Goal: Information Seeking & Learning: Learn about a topic

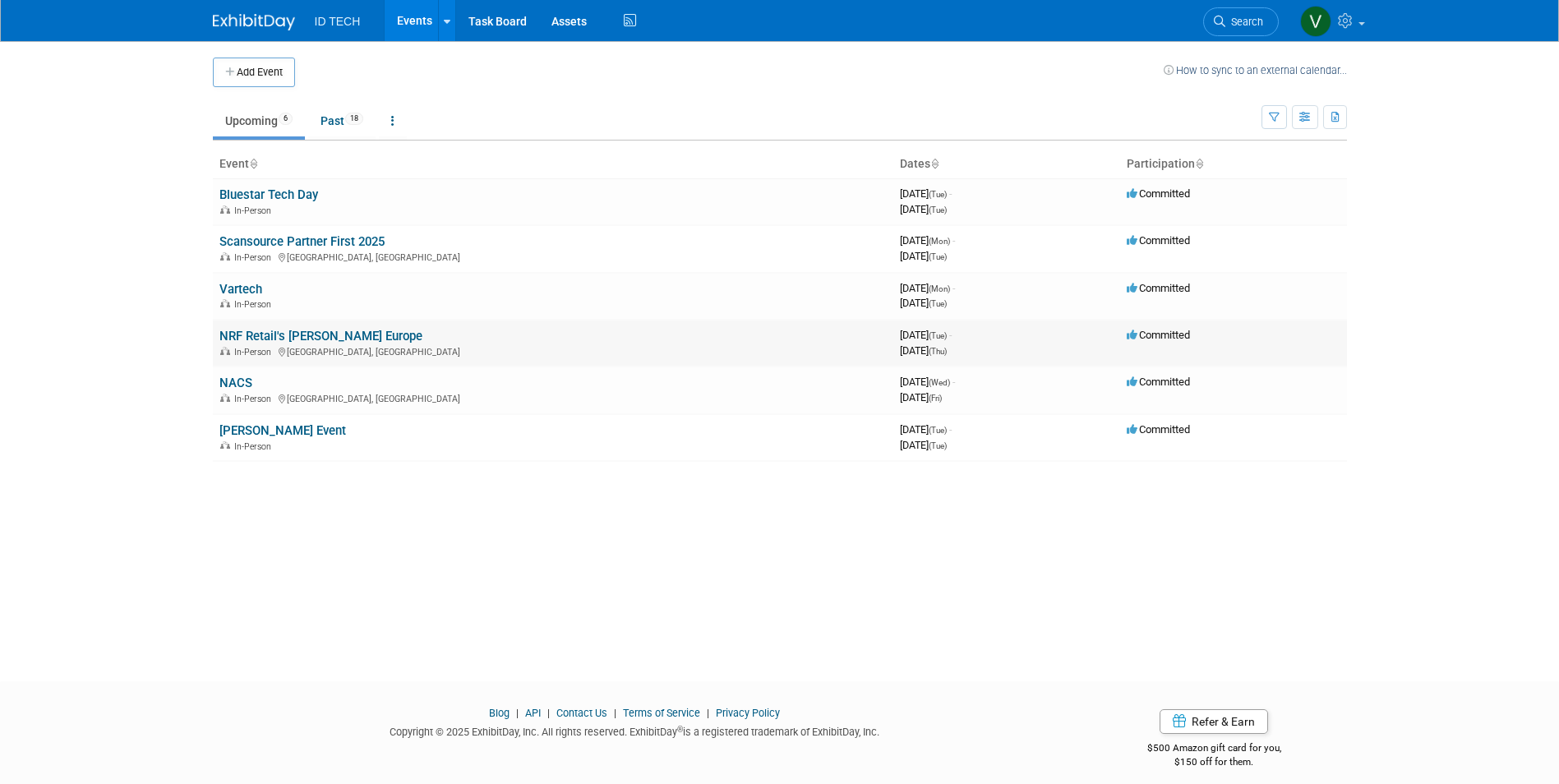
click at [282, 338] on link "NRF Retail's [PERSON_NAME] Europe" at bounding box center [321, 336] width 203 height 15
click at [323, 129] on link "Past 18" at bounding box center [342, 121] width 67 height 31
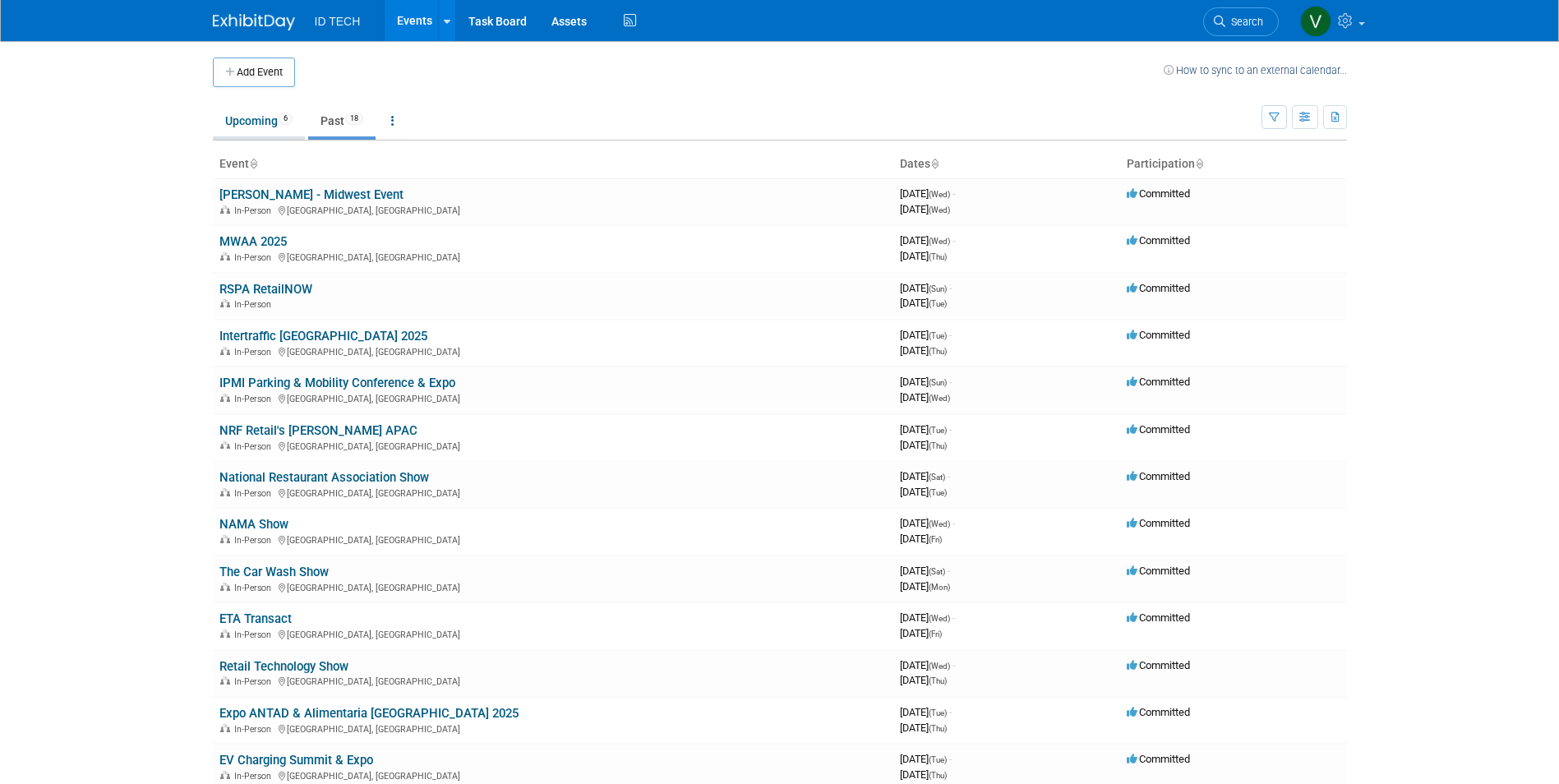
click at [235, 123] on link "Upcoming 6" at bounding box center [258, 121] width 92 height 31
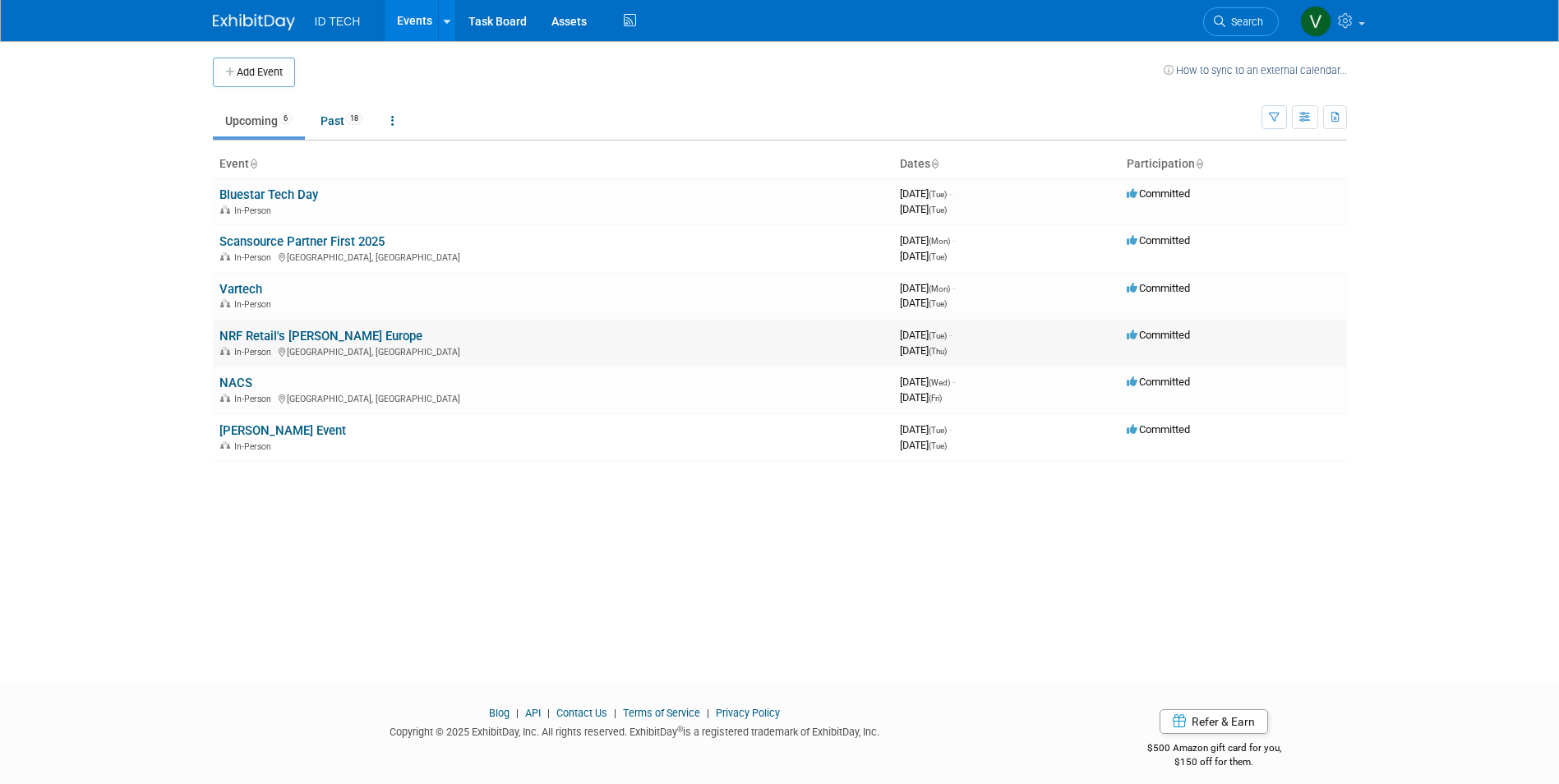
click at [297, 335] on link "NRF Retail's [PERSON_NAME] Europe" at bounding box center [321, 336] width 203 height 15
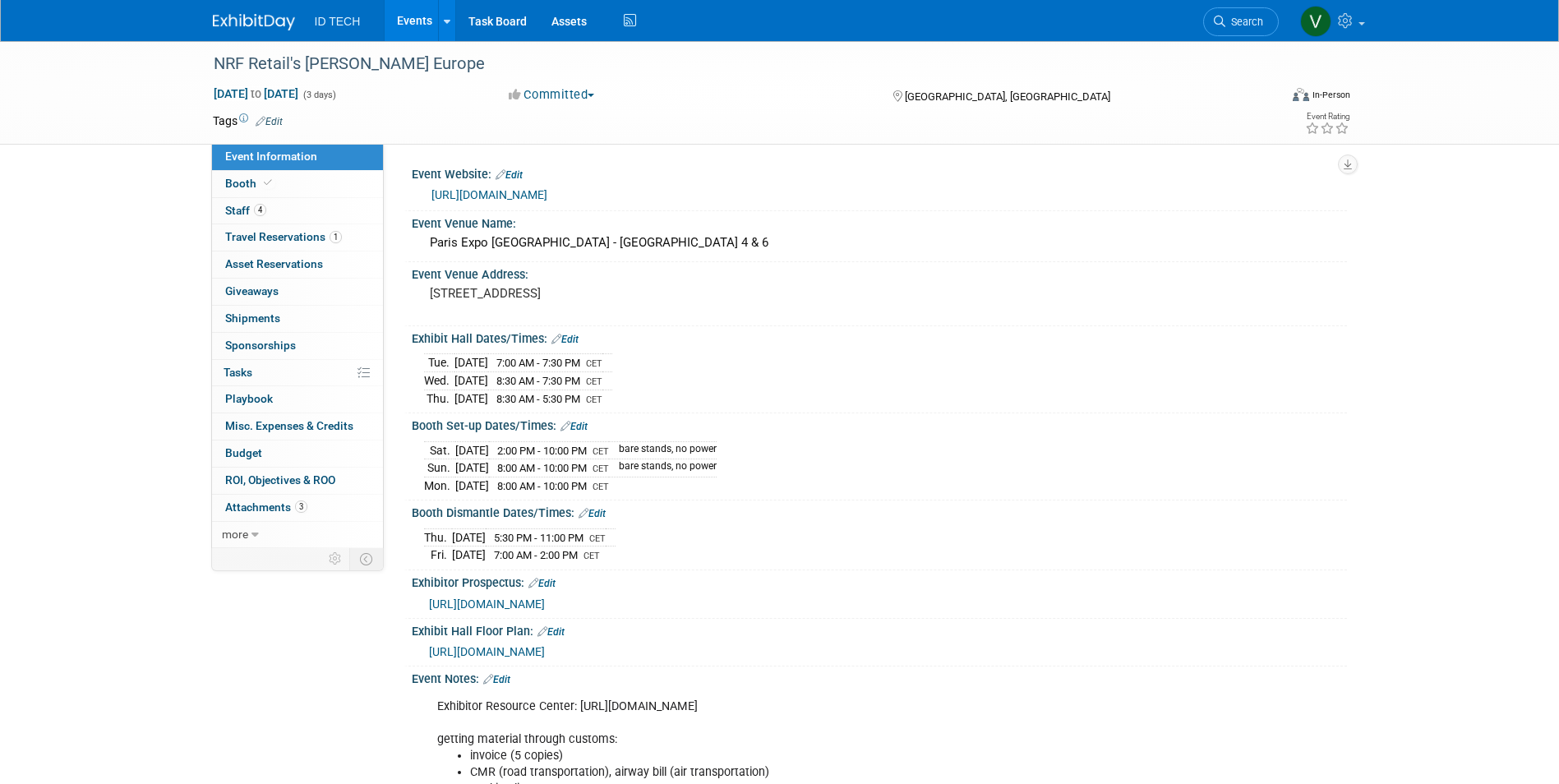
click at [247, 21] on img at bounding box center [253, 22] width 82 height 16
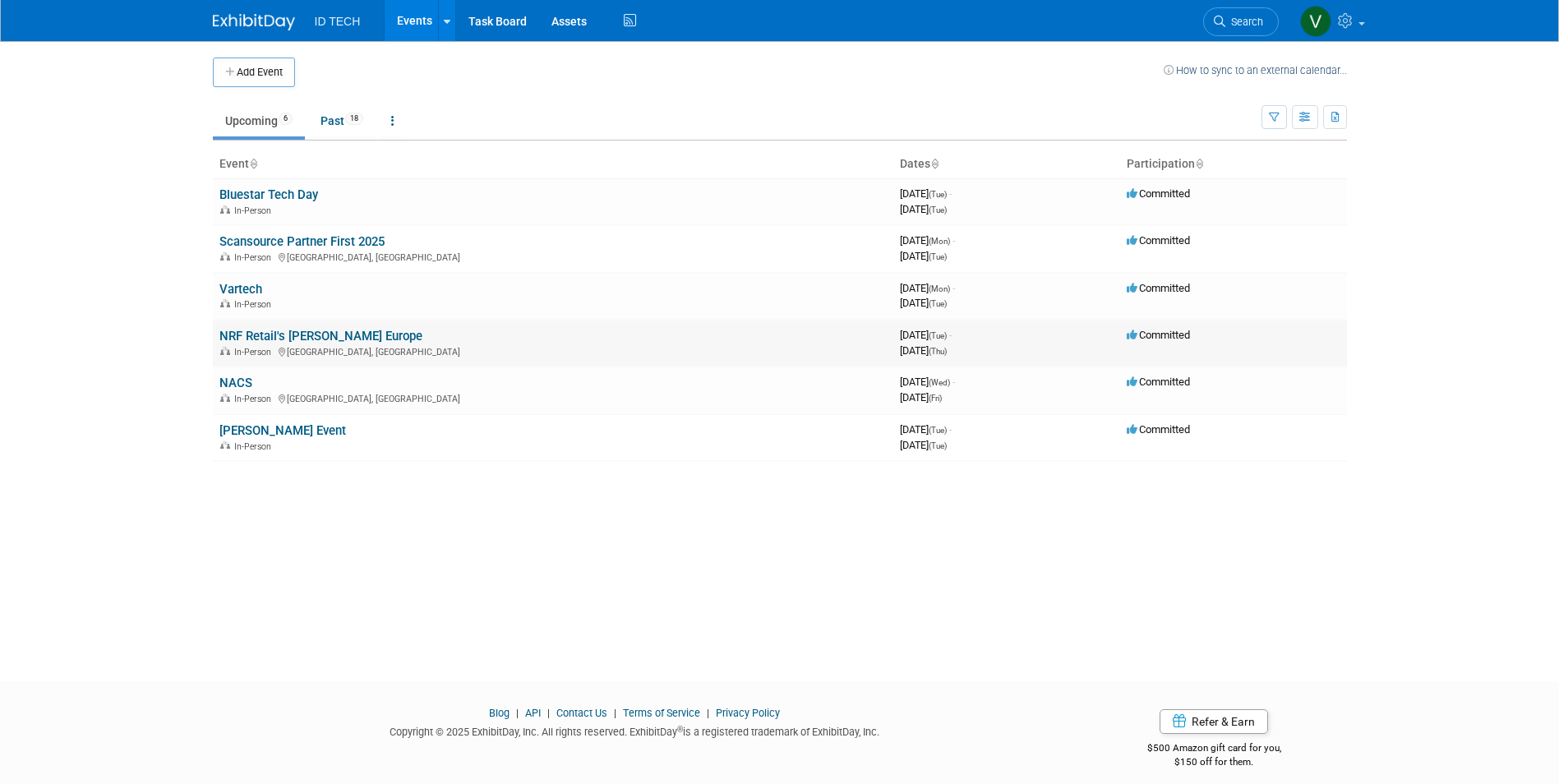
click at [305, 336] on link "NRF Retail's [PERSON_NAME] Europe" at bounding box center [321, 336] width 203 height 15
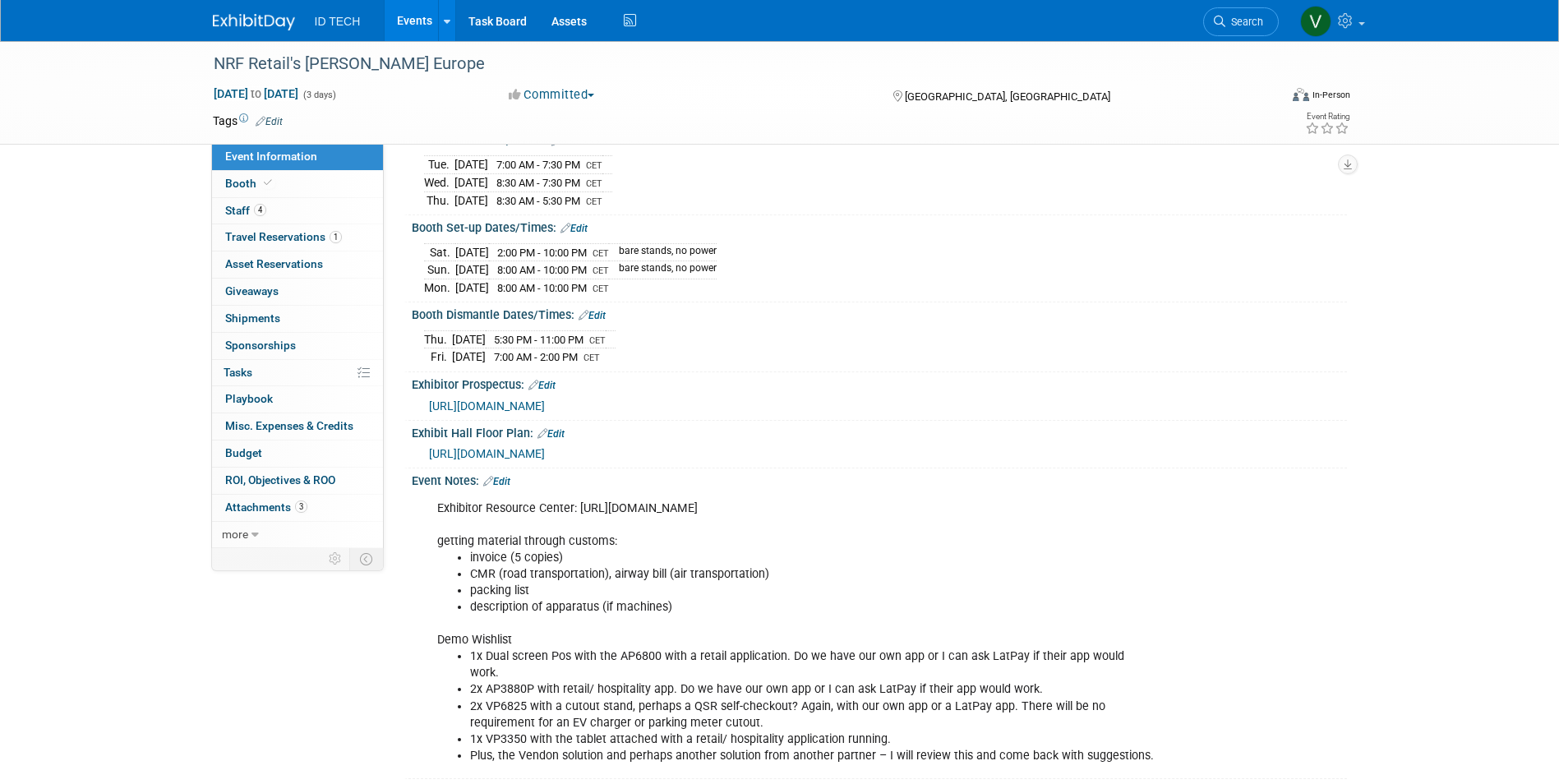
scroll to position [164, 0]
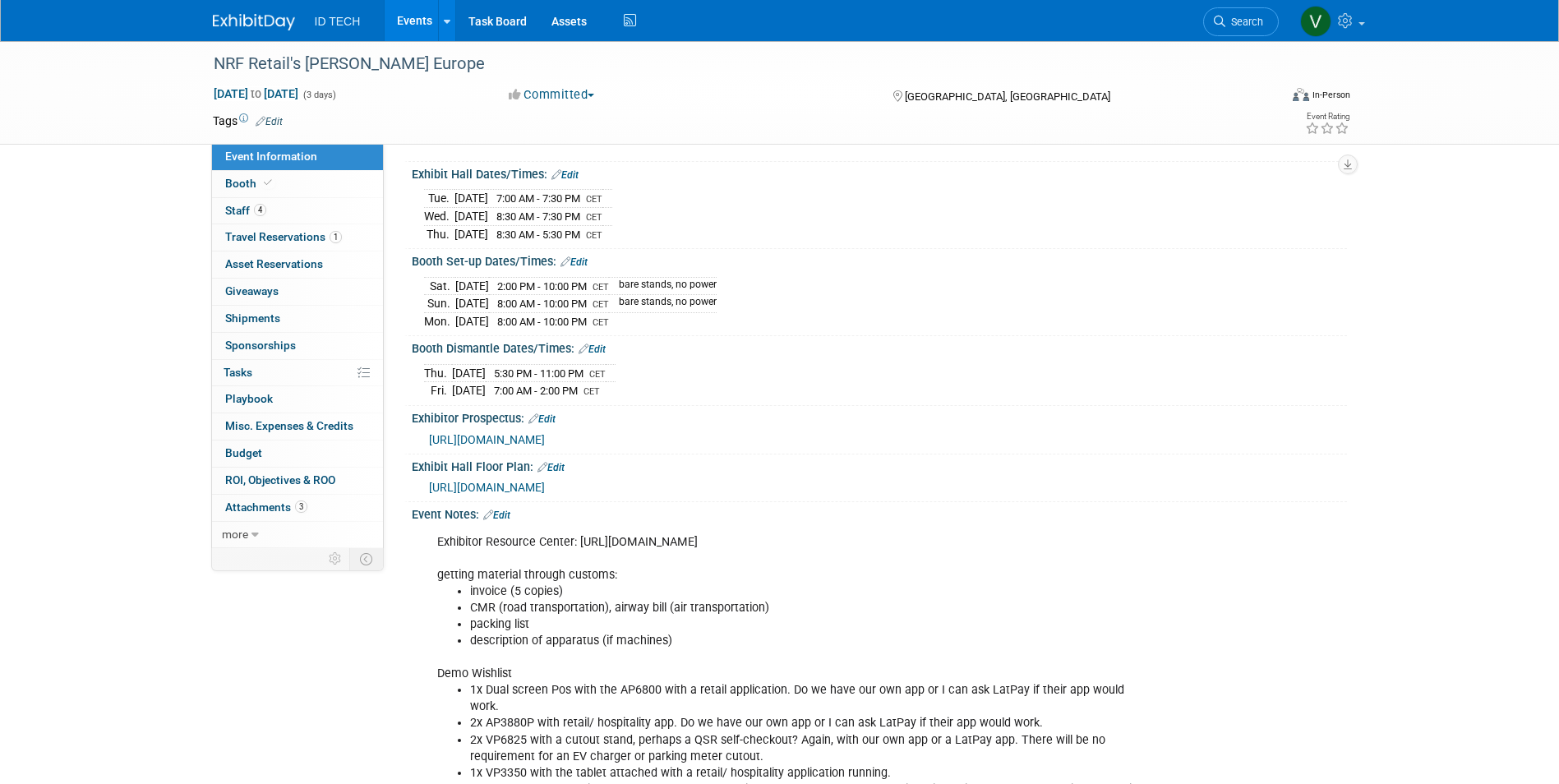
click at [977, 494] on div "Exhibit Hall Floor Plan: Edit https://event.nrfbigshoweurope.com/2025/en/map.htm" at bounding box center [876, 478] width 943 height 48
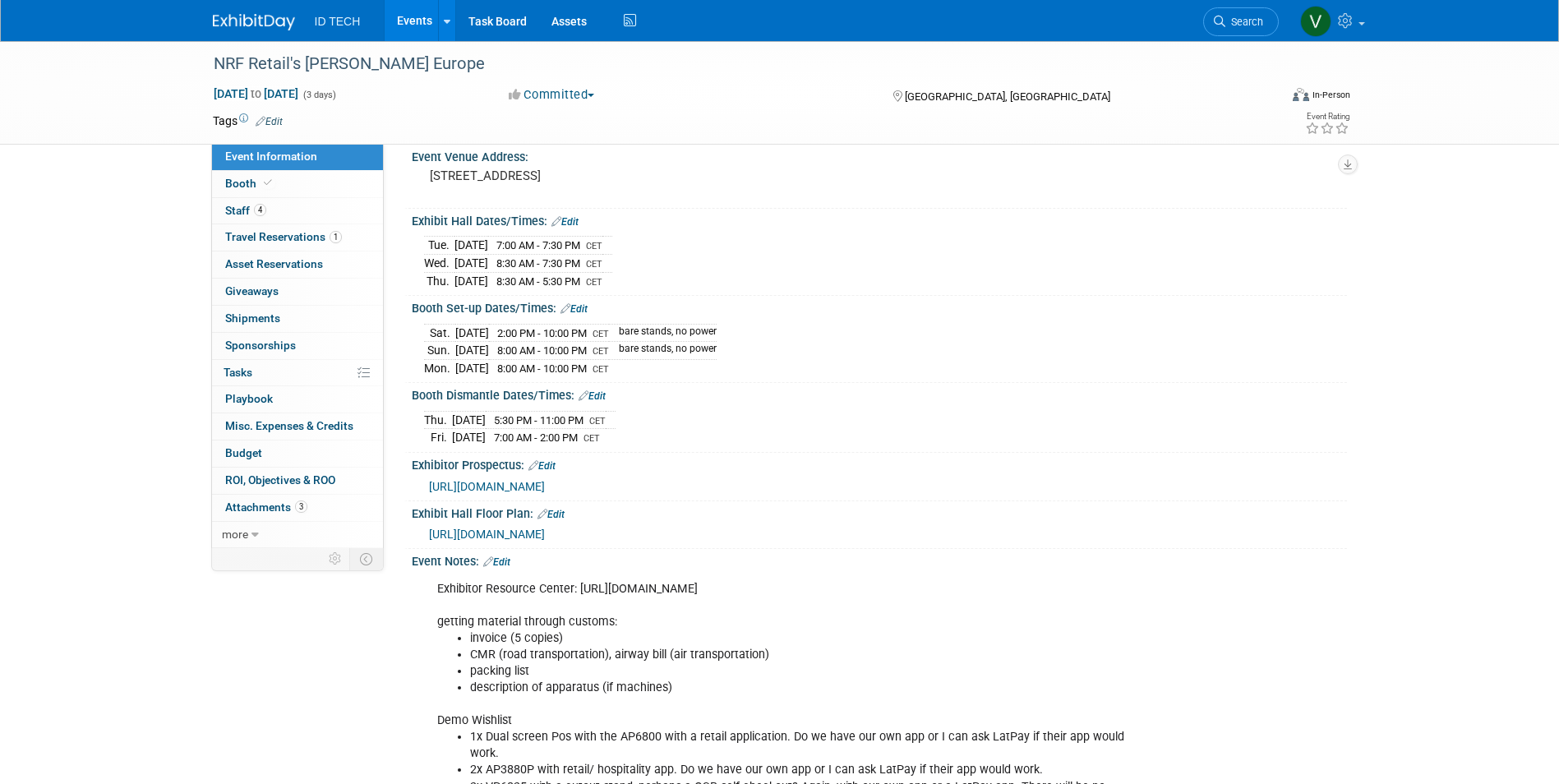
scroll to position [82, 0]
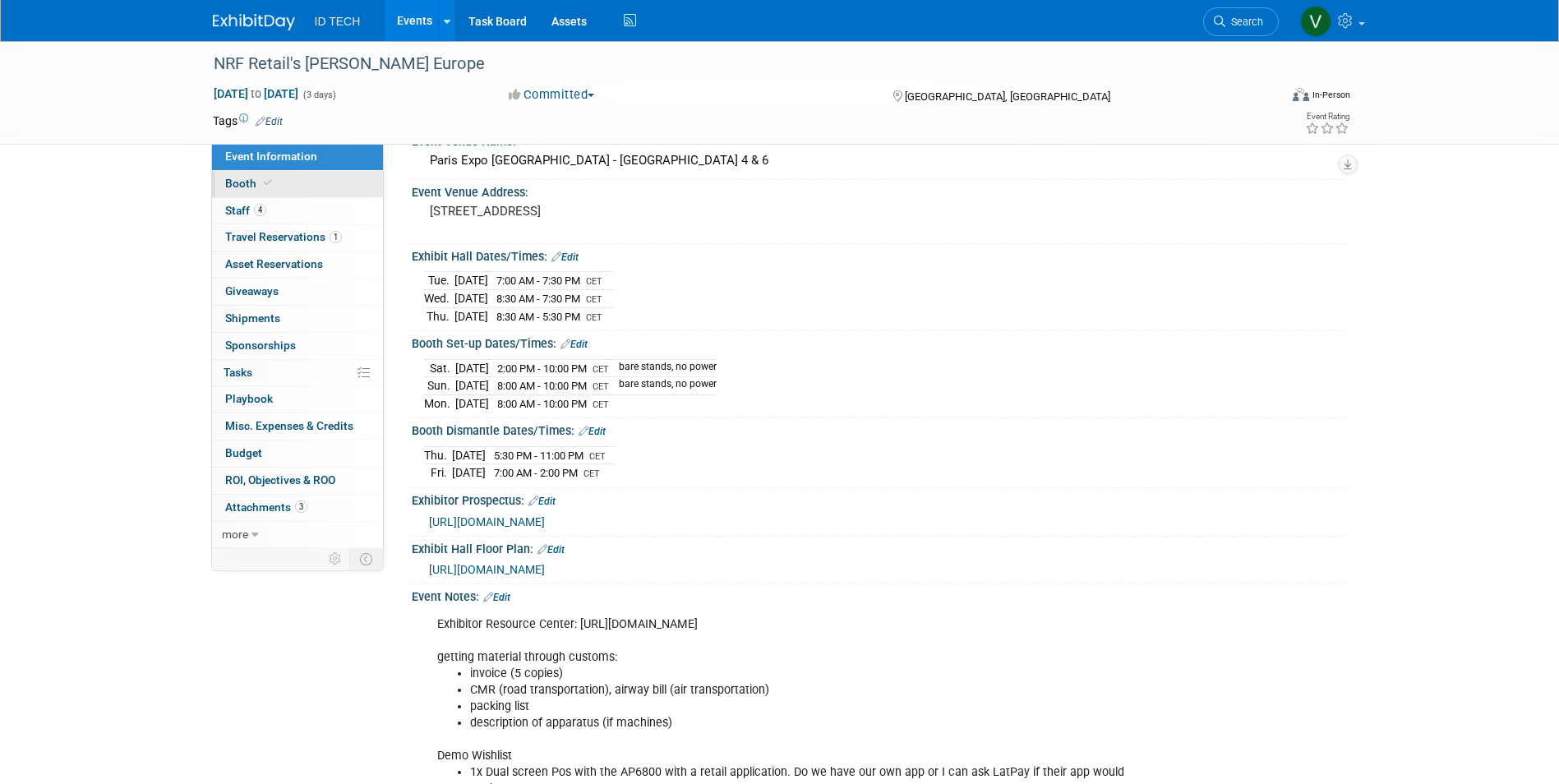
click at [306, 192] on link "Booth" at bounding box center [297, 184] width 171 height 26
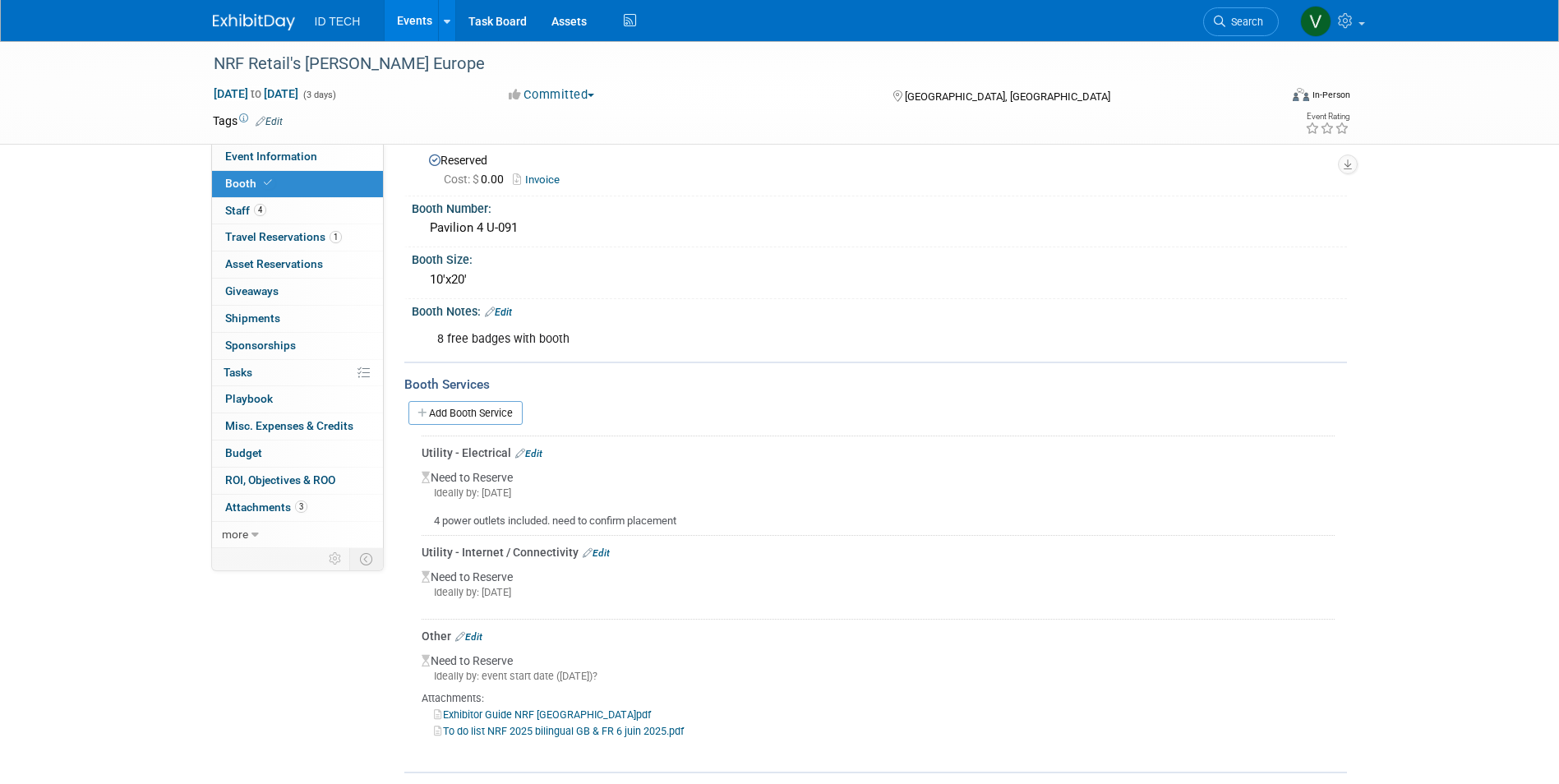
scroll to position [0, 0]
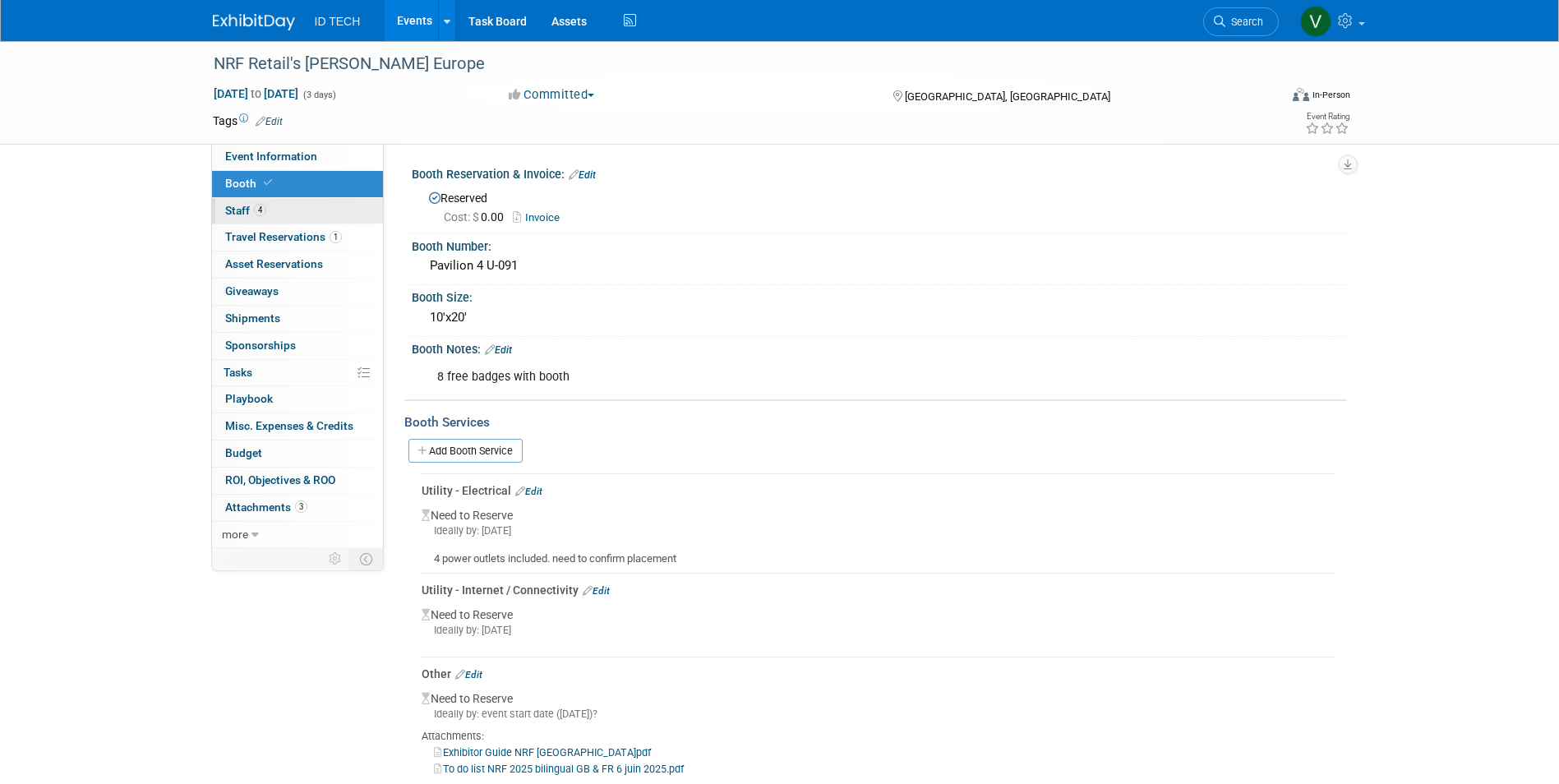
click at [311, 220] on link "4 Staff 4" at bounding box center [297, 211] width 171 height 26
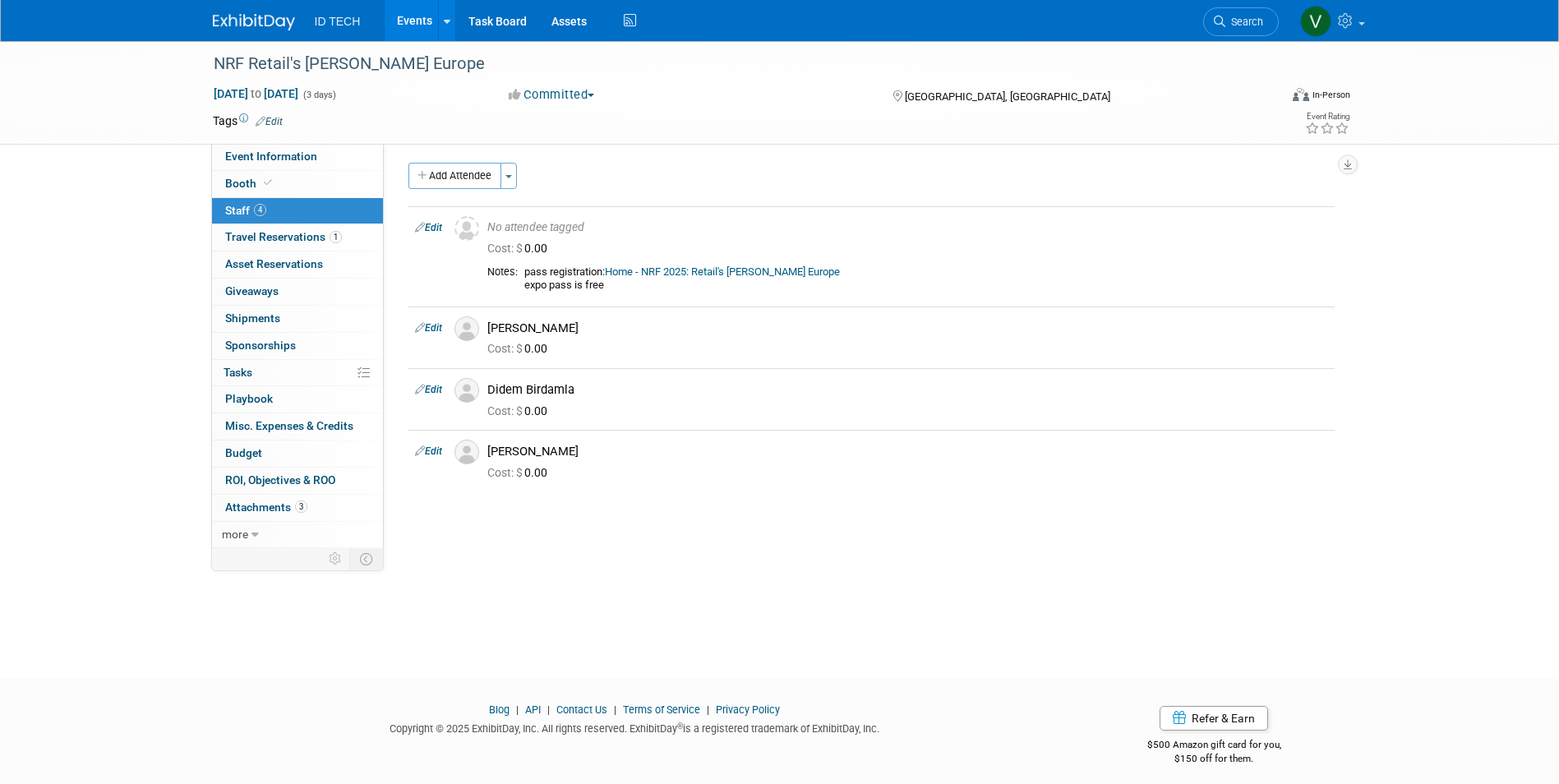
scroll to position [13, 0]
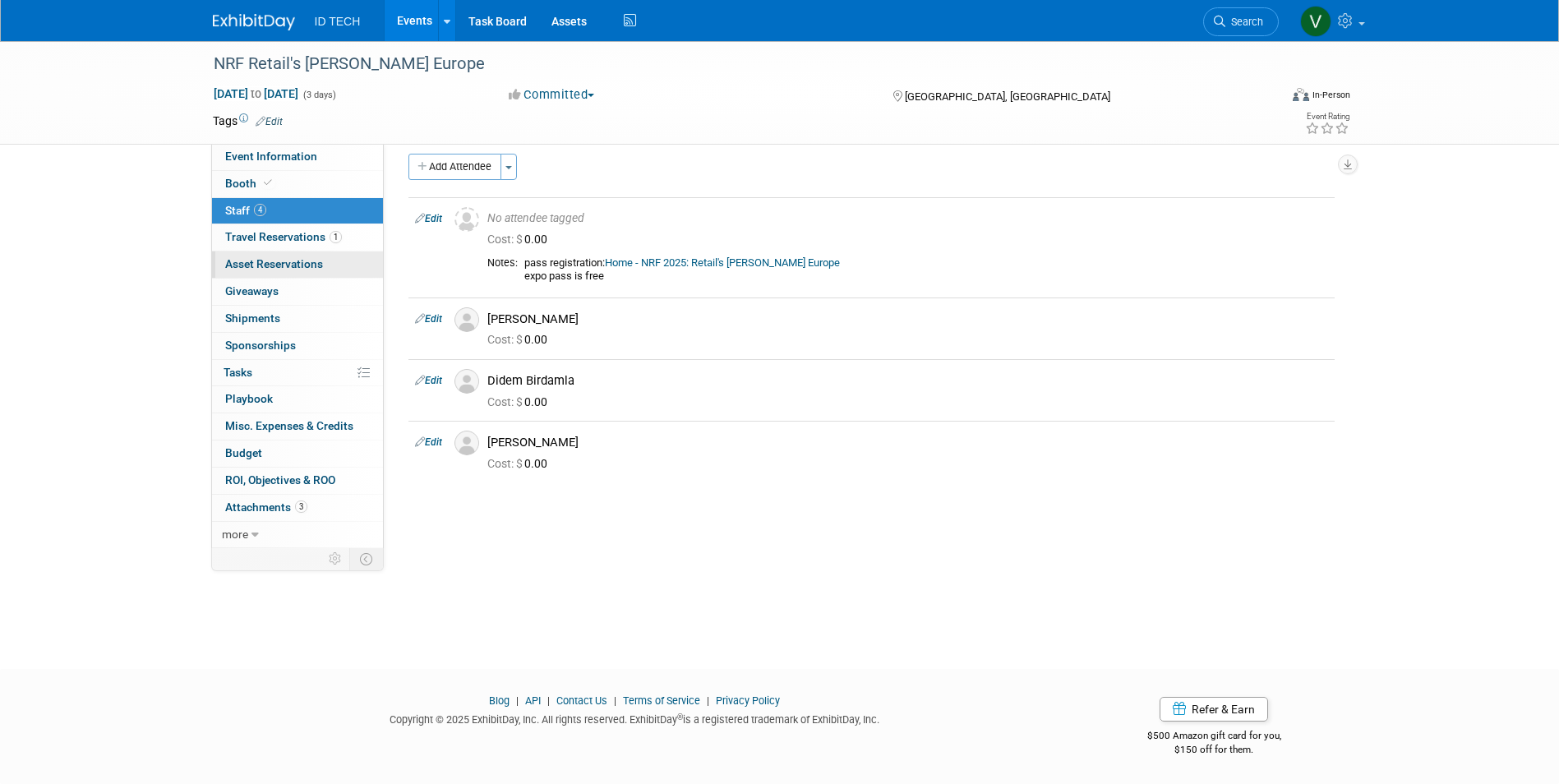
click at [288, 262] on span "Asset Reservations 0" at bounding box center [274, 263] width 98 height 13
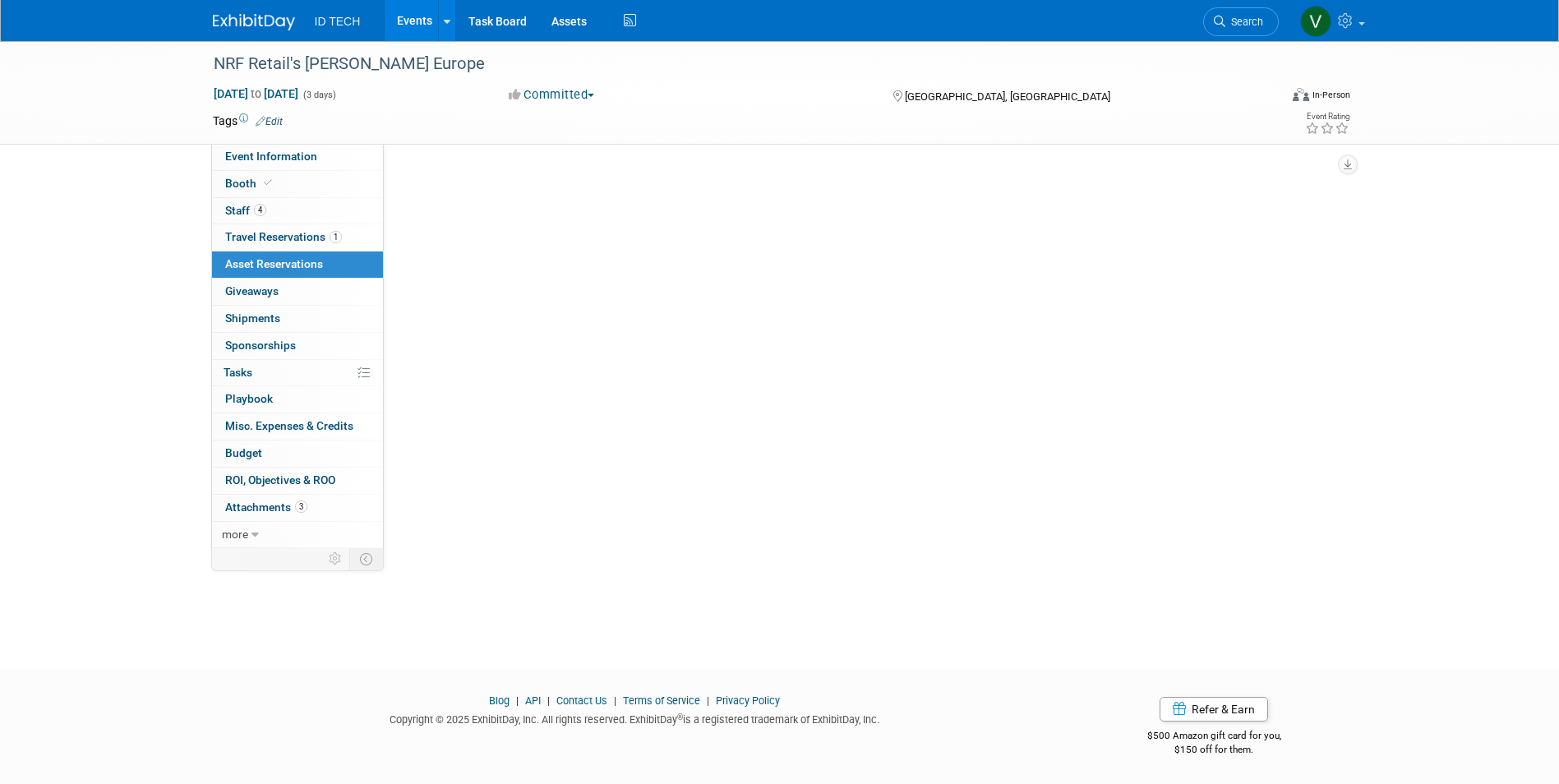
scroll to position [0, 0]
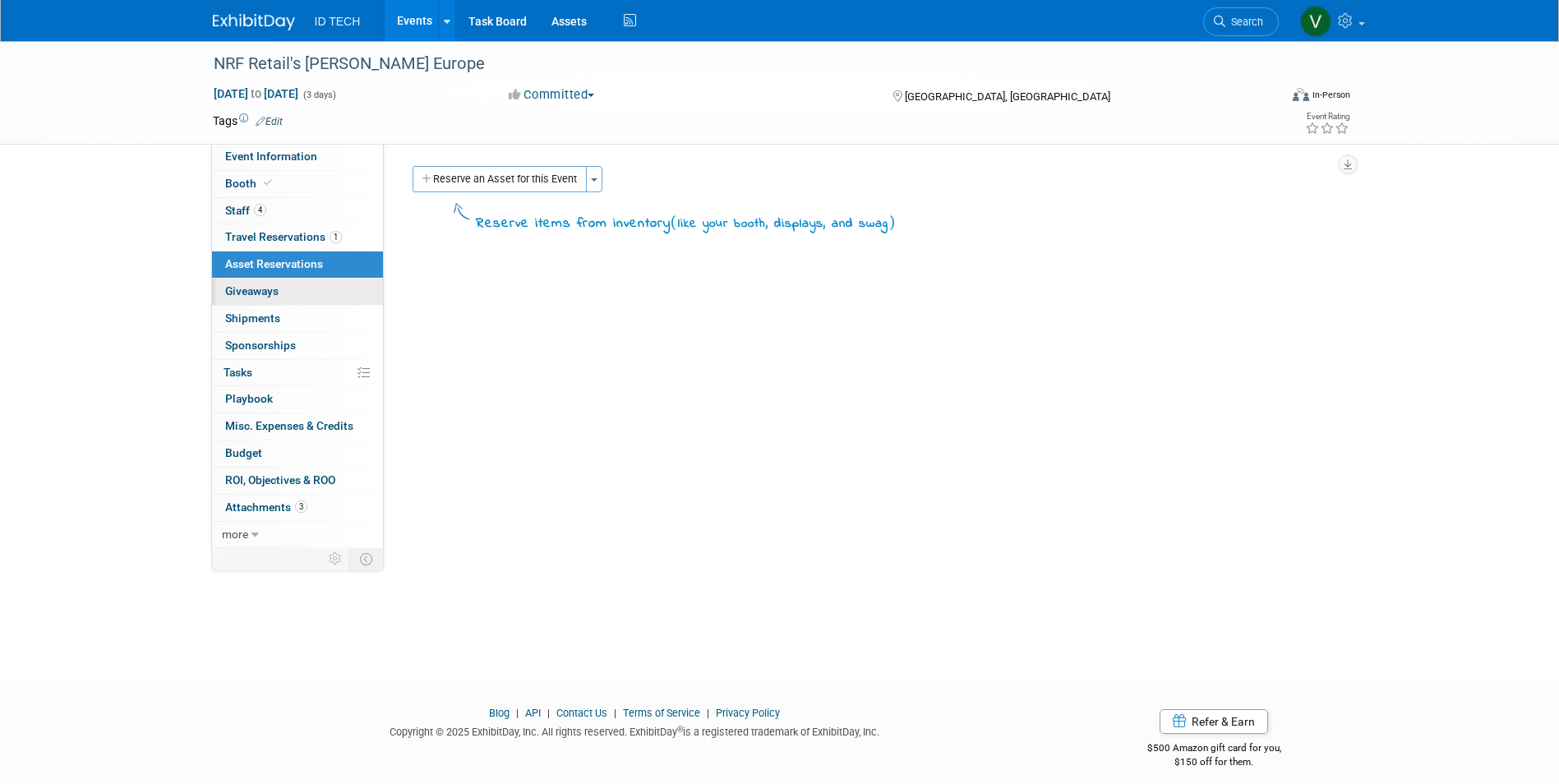
click at [282, 292] on link "0 Giveaways 0" at bounding box center [297, 292] width 171 height 26
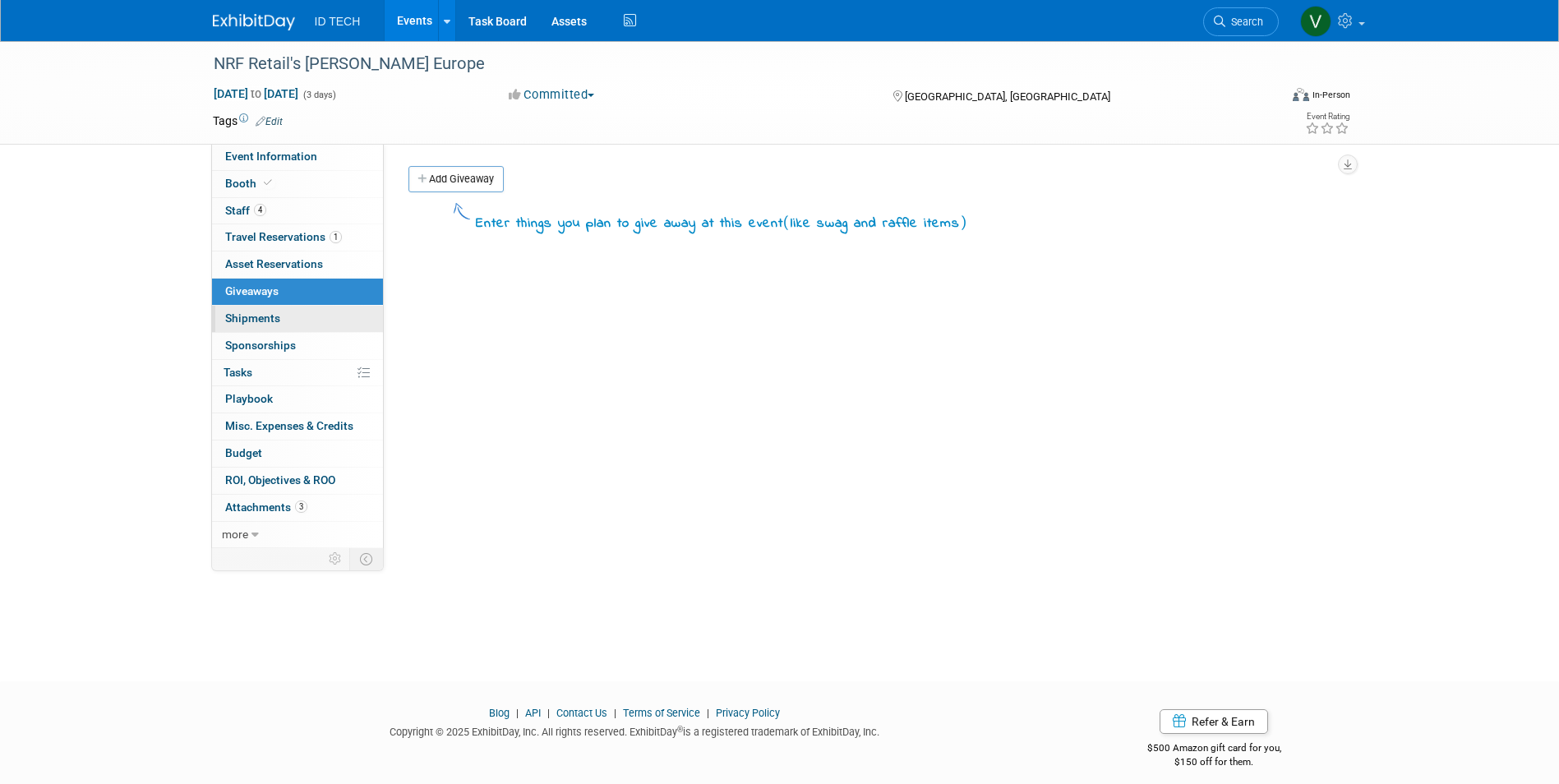
click at [285, 313] on link "0 Shipments 0" at bounding box center [297, 319] width 171 height 26
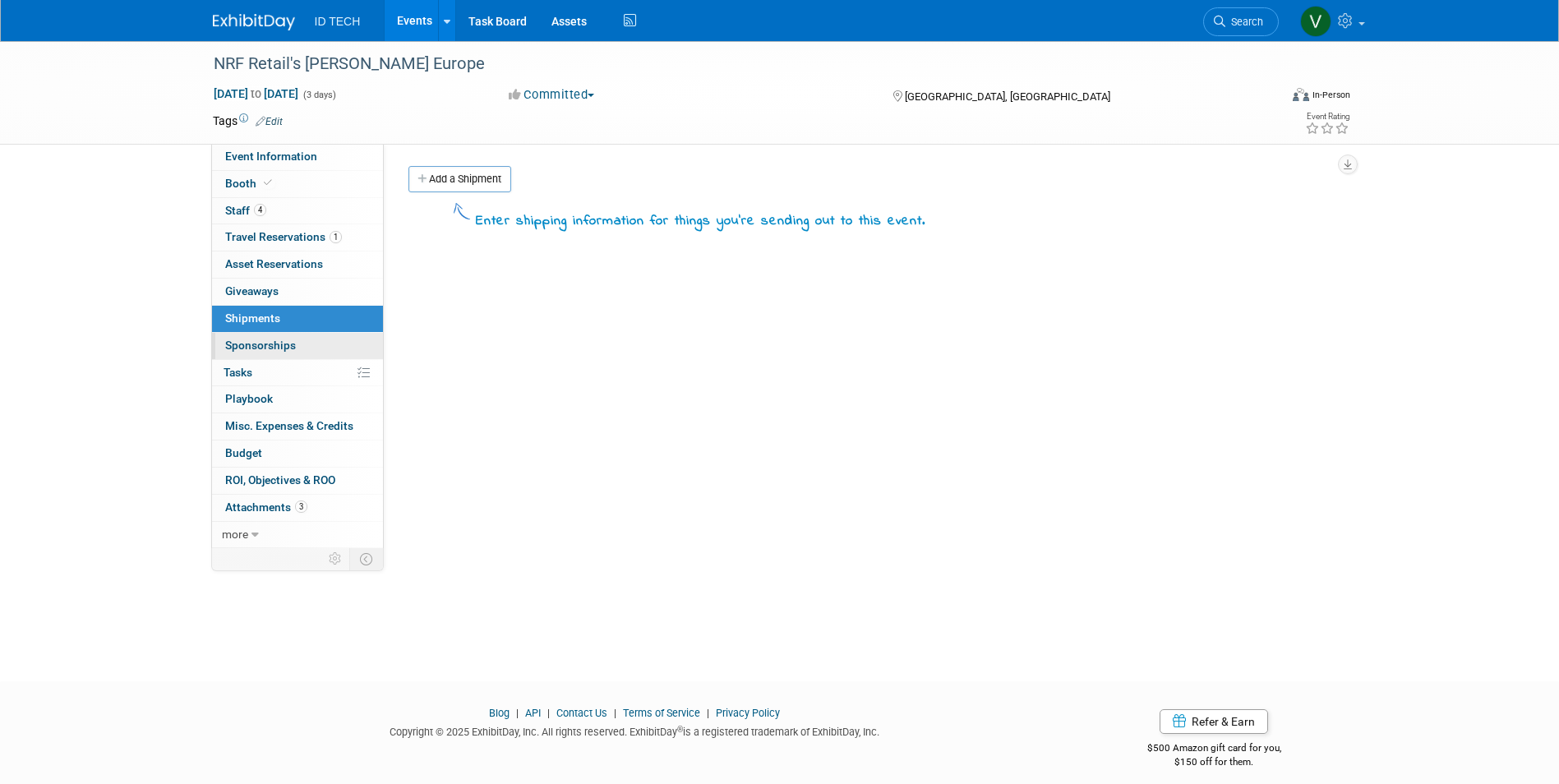
click at [286, 334] on link "0 Sponsorships 0" at bounding box center [297, 345] width 171 height 26
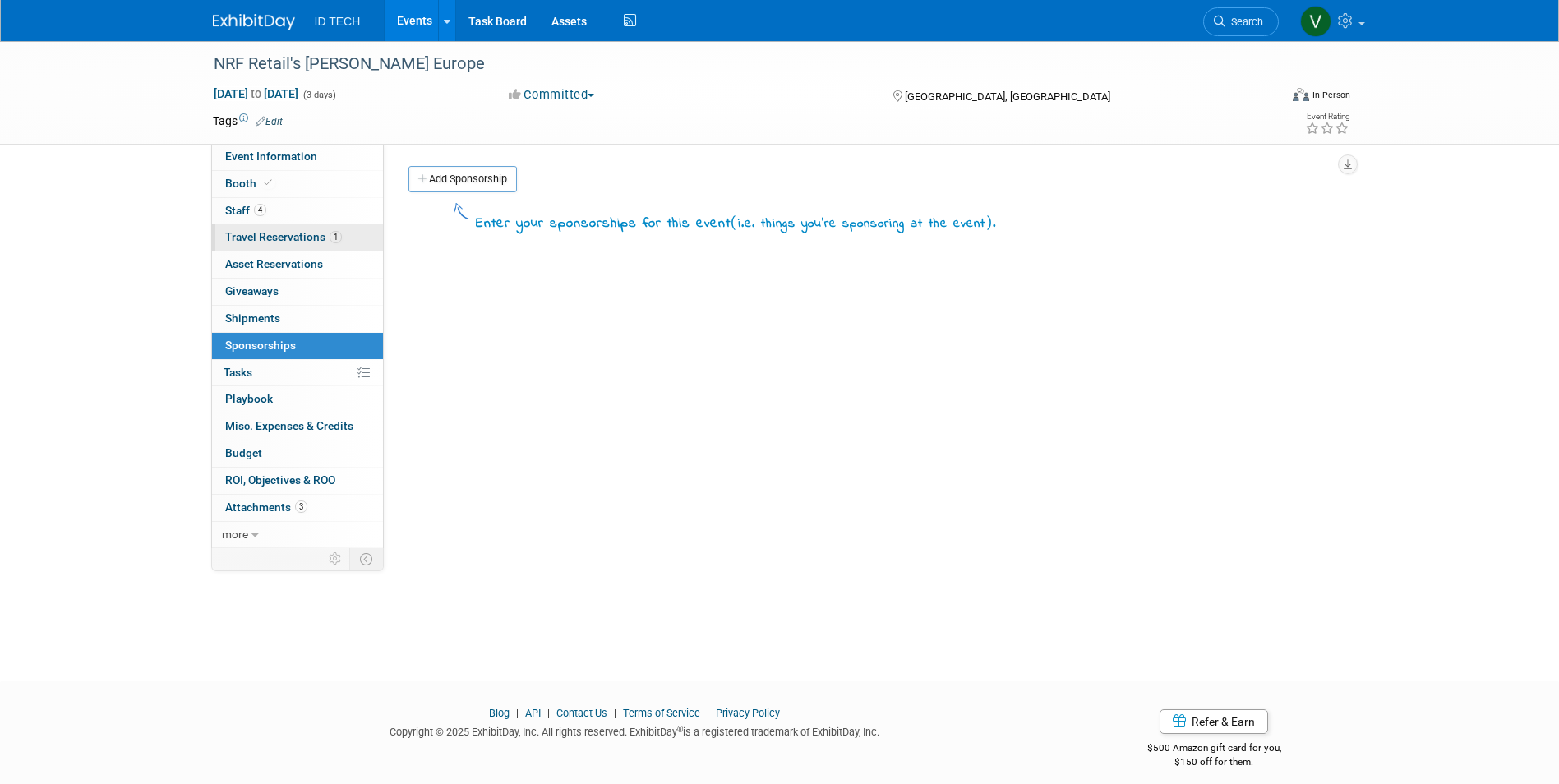
click at [289, 244] on link "1 Travel Reservations 1" at bounding box center [297, 237] width 171 height 26
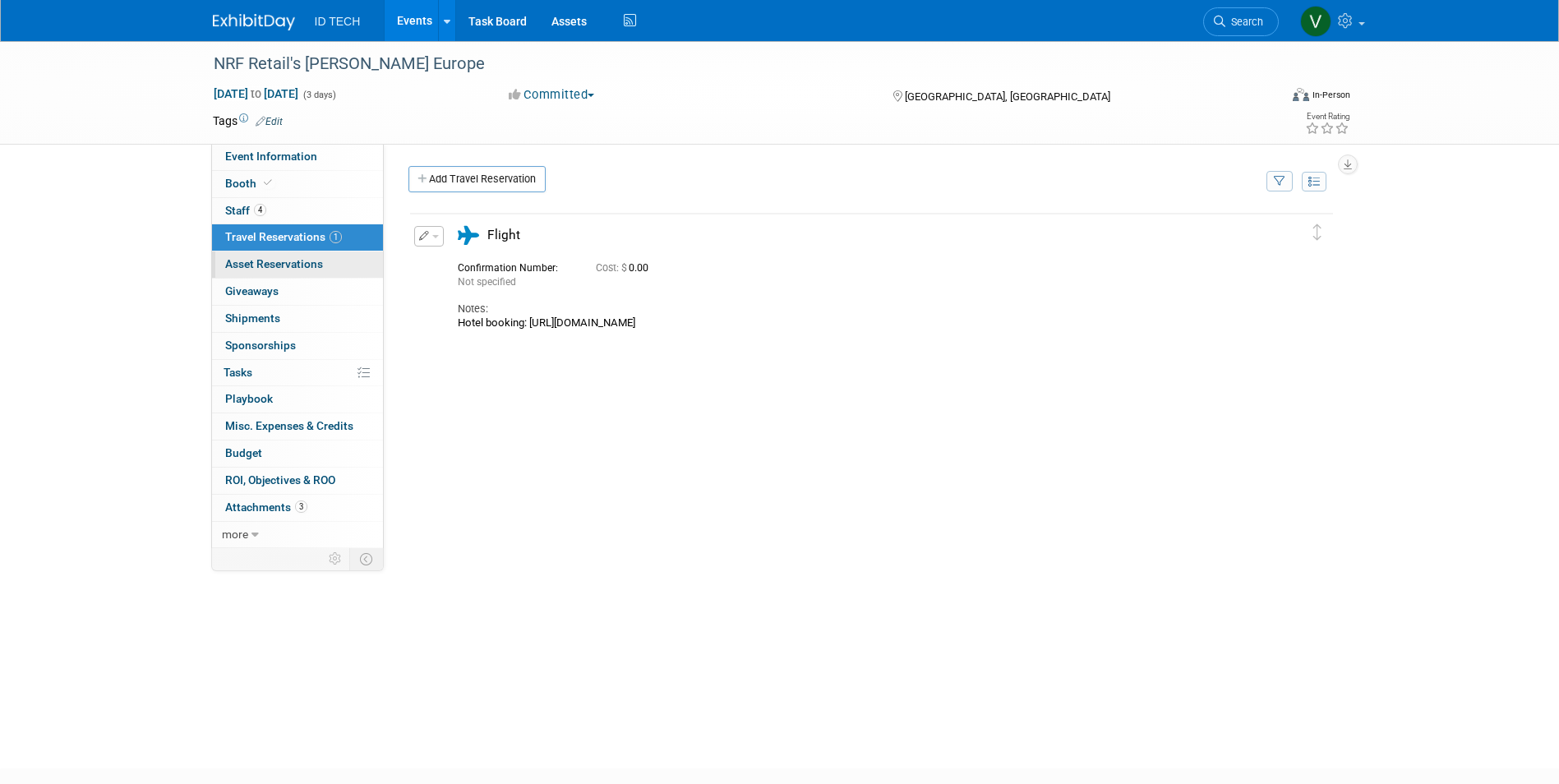
click at [304, 258] on span "Asset Reservations 0" at bounding box center [274, 263] width 98 height 13
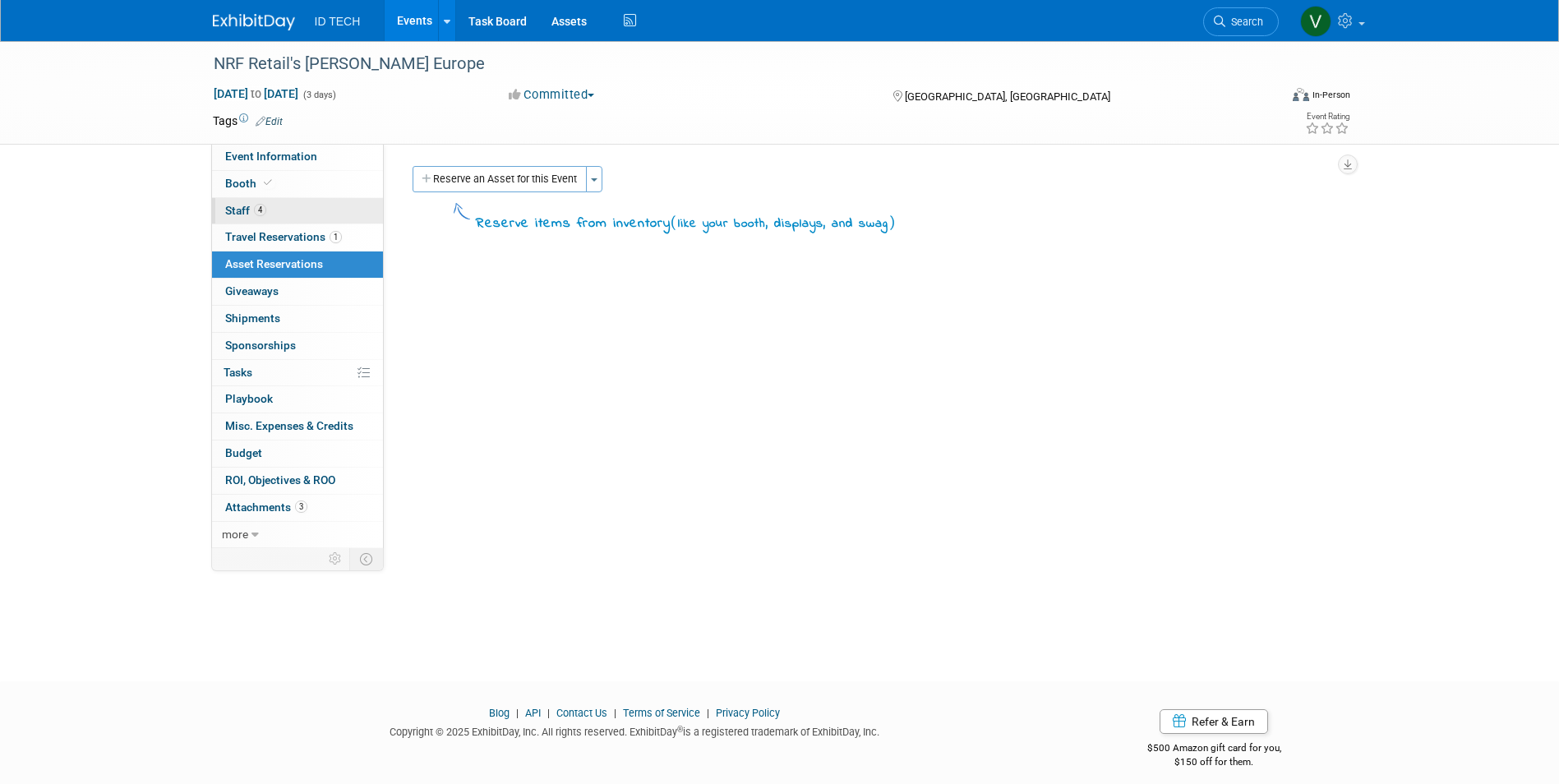
click at [280, 206] on link "4 Staff 4" at bounding box center [297, 211] width 171 height 26
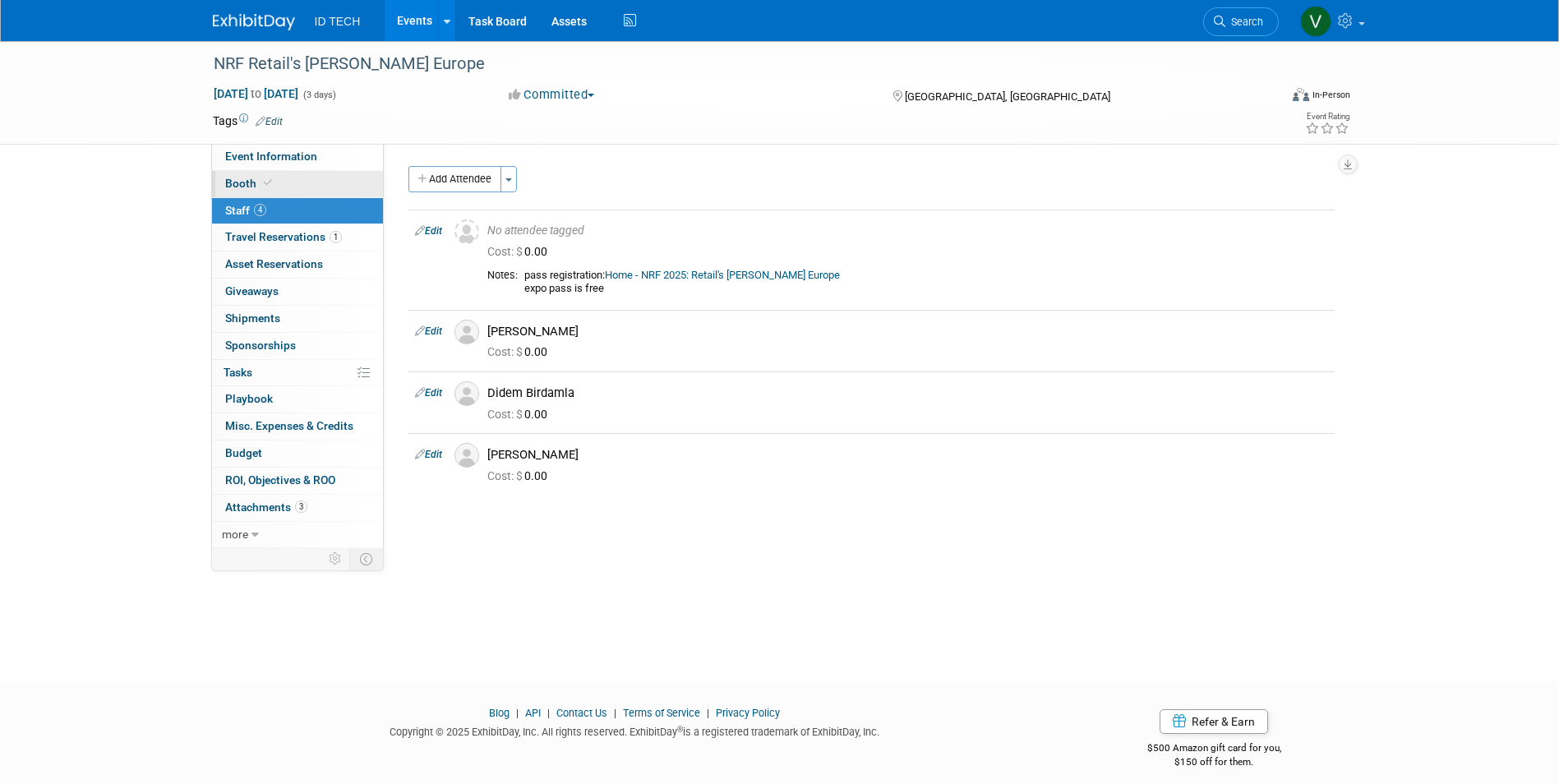
click at [299, 185] on link "Booth" at bounding box center [297, 184] width 171 height 26
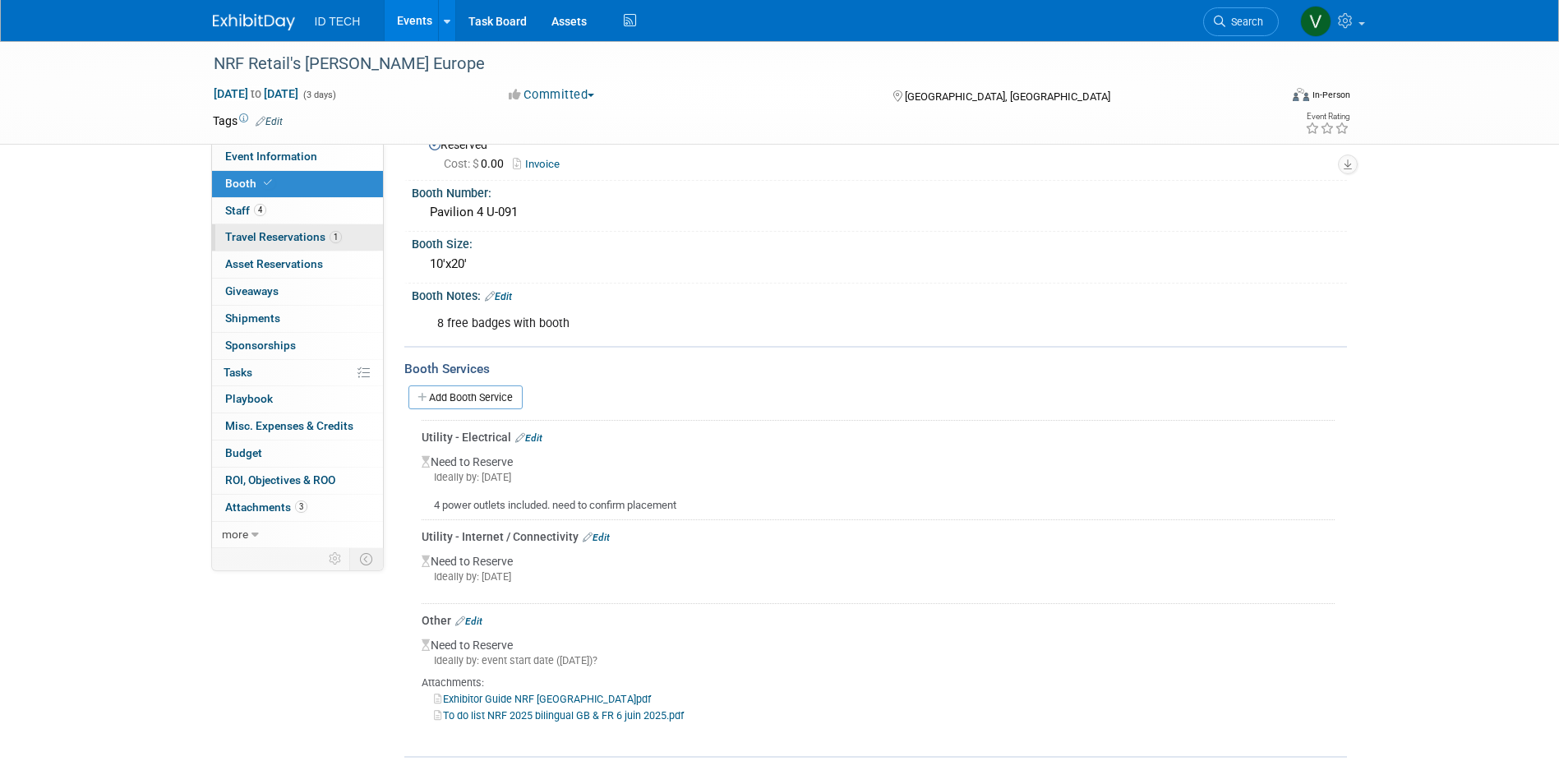
scroll to position [82, 0]
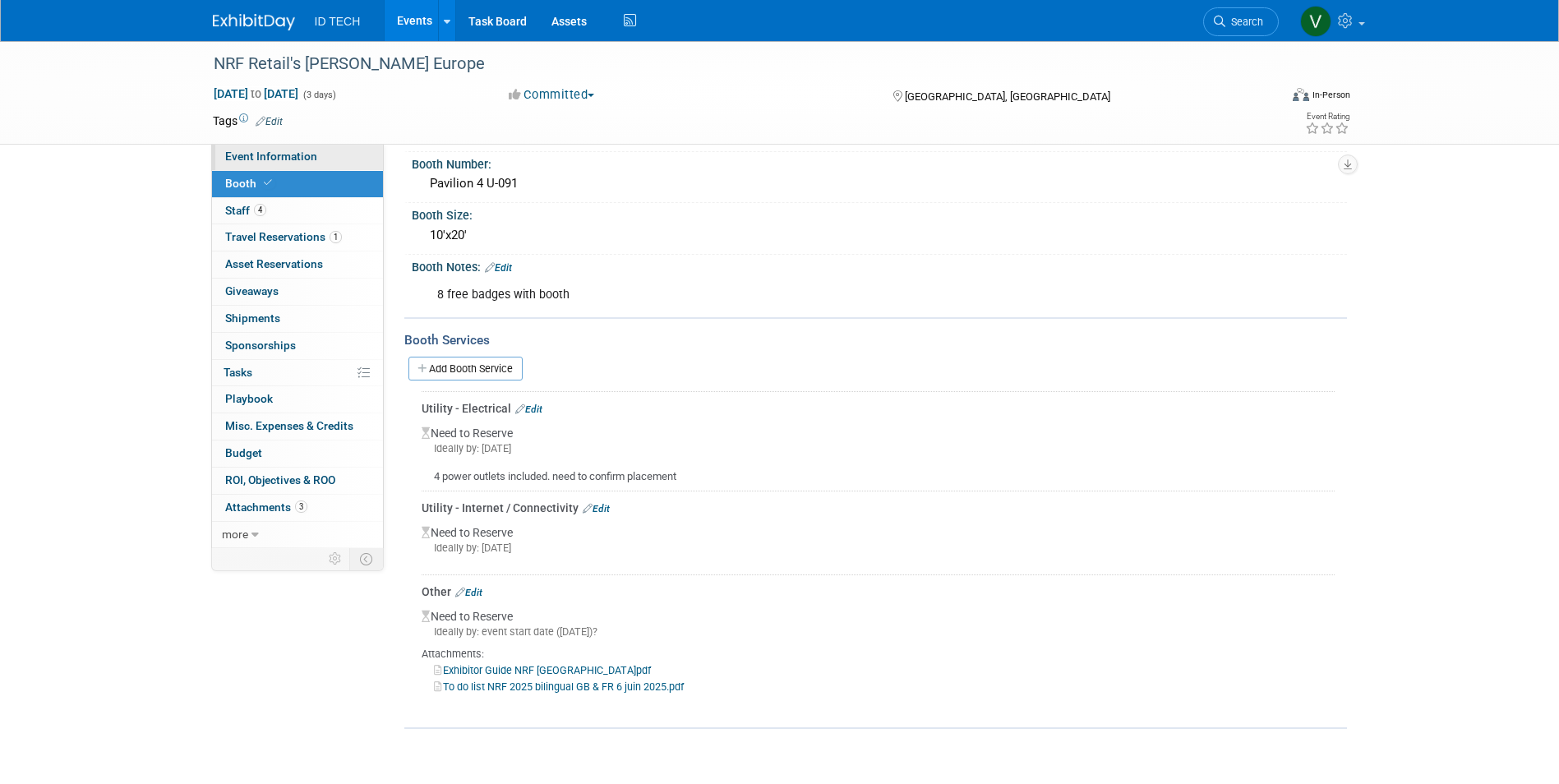
click at [325, 156] on link "Event Information" at bounding box center [297, 156] width 171 height 26
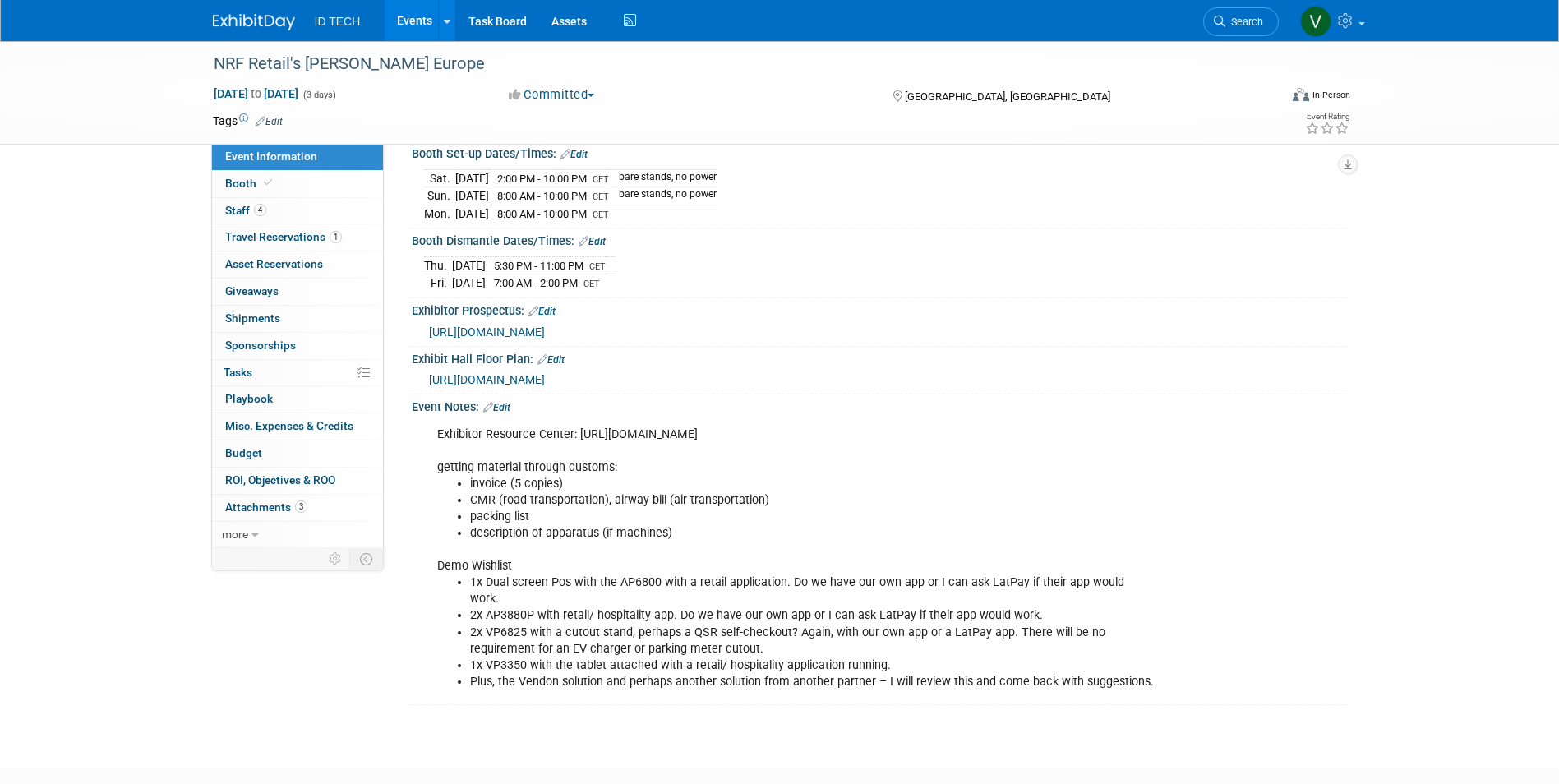
scroll to position [246, 0]
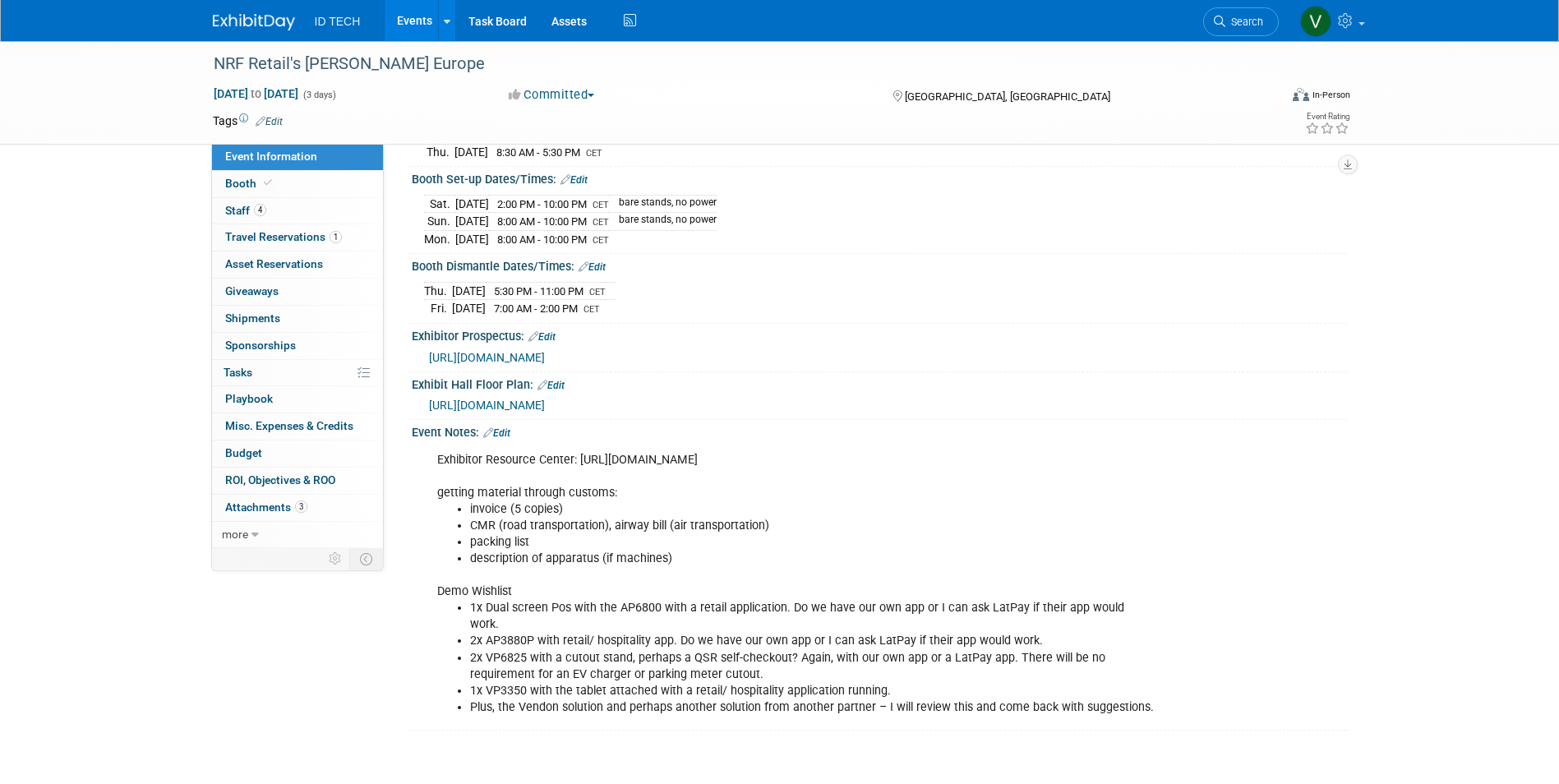
click at [545, 402] on span "https://event.nrfbigshoweurope.com/2025/en/map.htm" at bounding box center [487, 405] width 116 height 13
click at [298, 207] on link "4 Staff 4" at bounding box center [297, 211] width 171 height 26
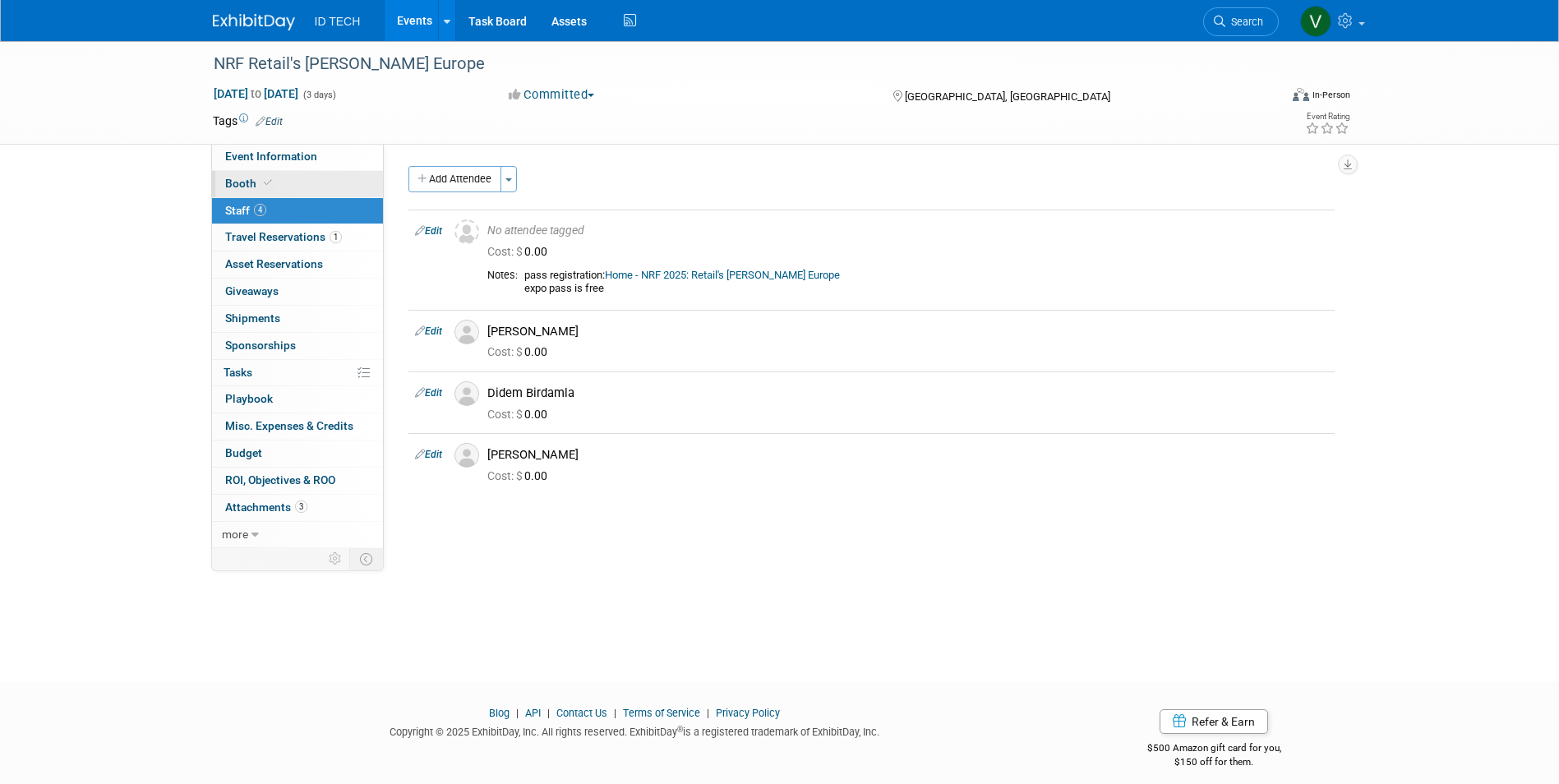
click at [295, 181] on link "Booth" at bounding box center [297, 184] width 171 height 26
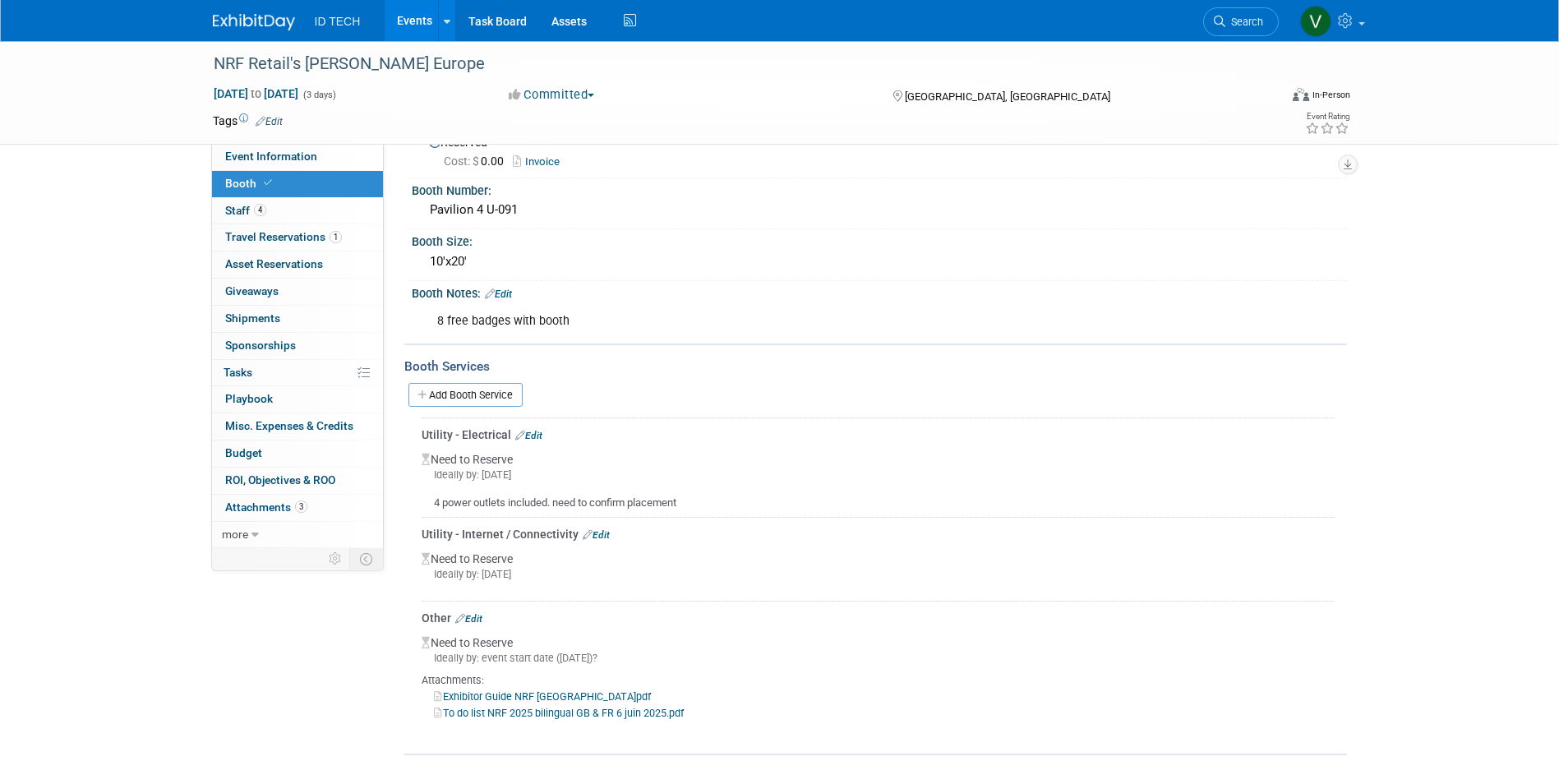
scroll to position [82, 0]
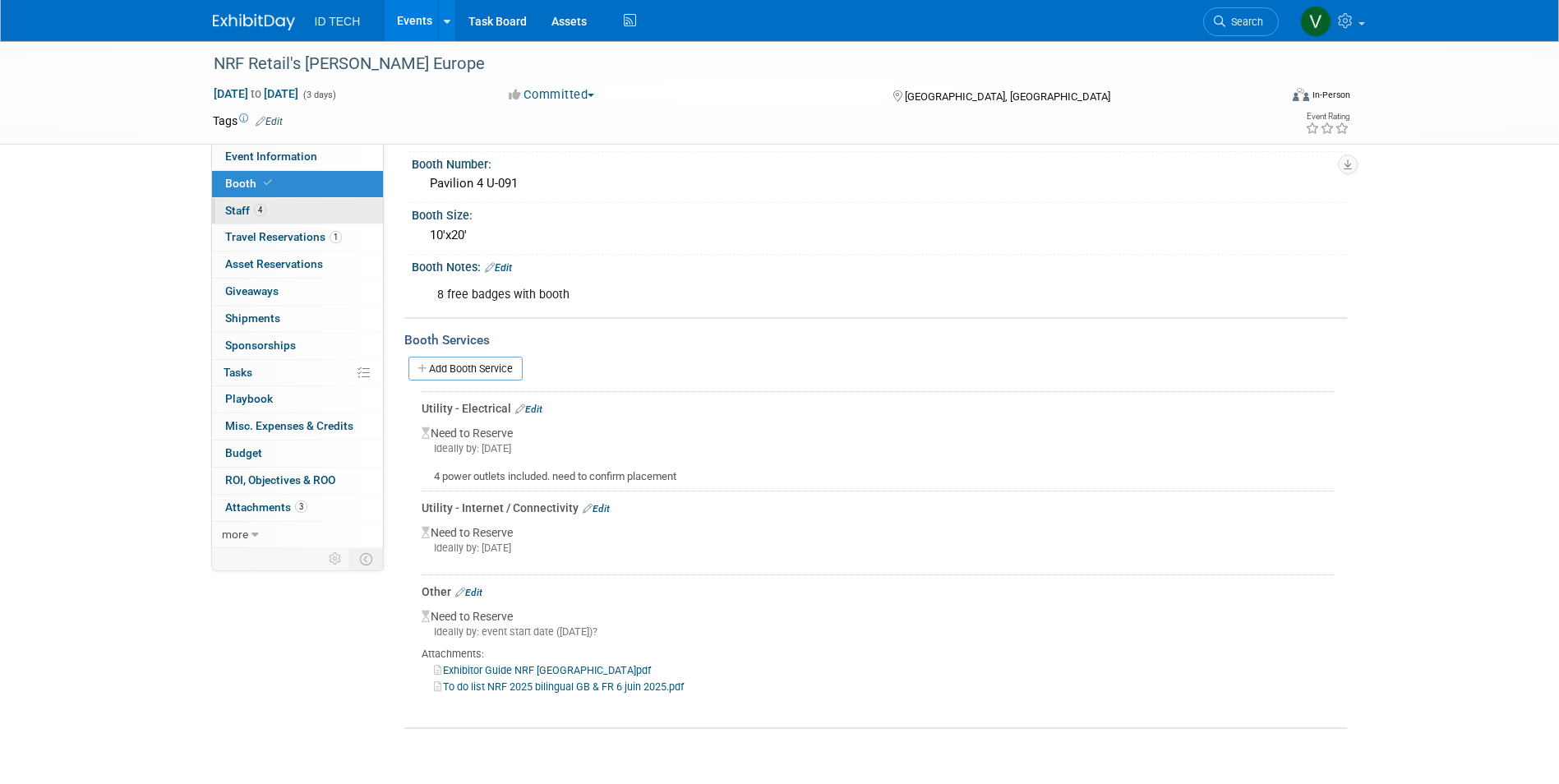
click at [311, 220] on link "4 Staff 4" at bounding box center [297, 211] width 171 height 26
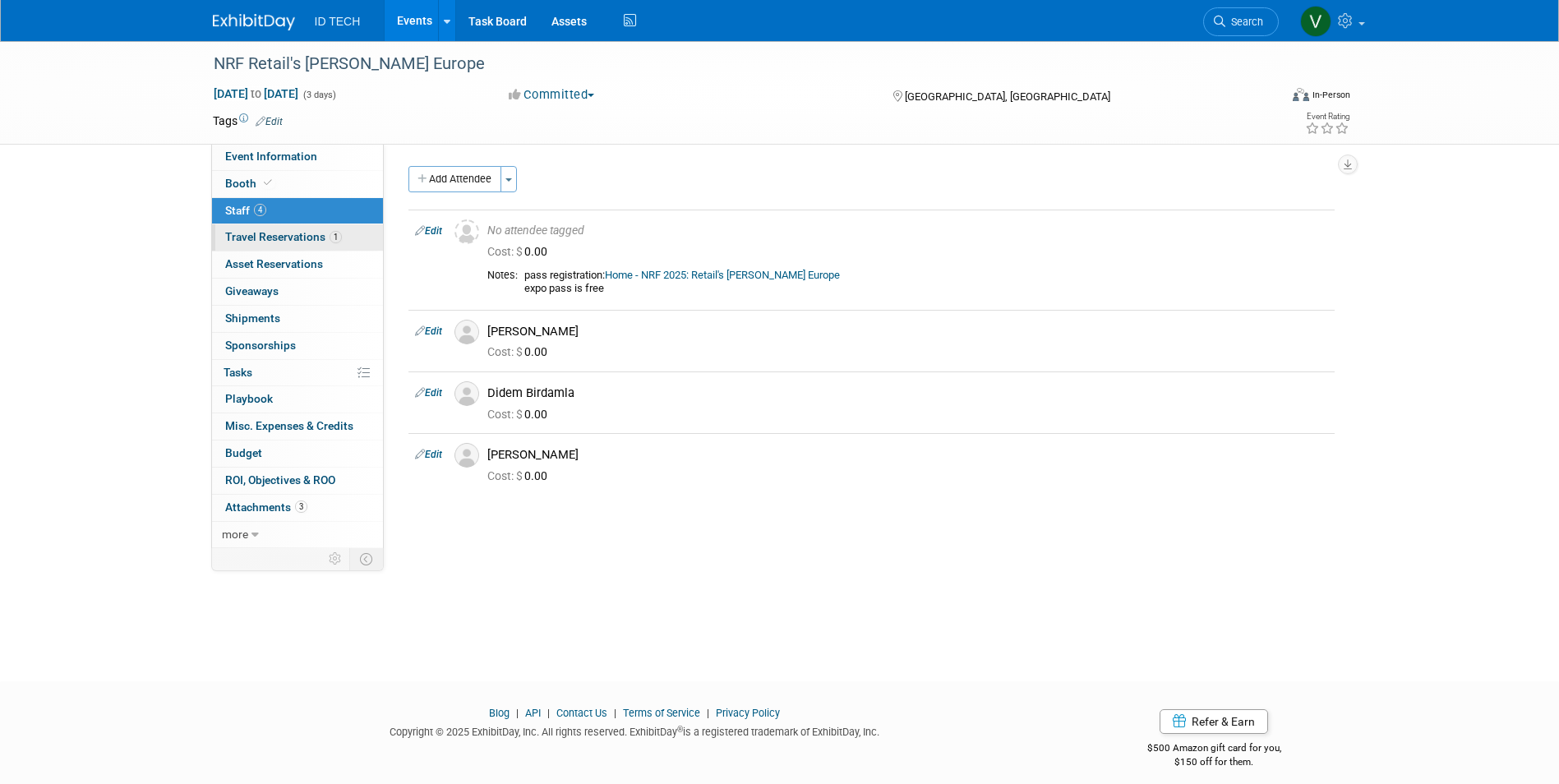
click at [314, 245] on link "1 Travel Reservations 1" at bounding box center [297, 237] width 171 height 26
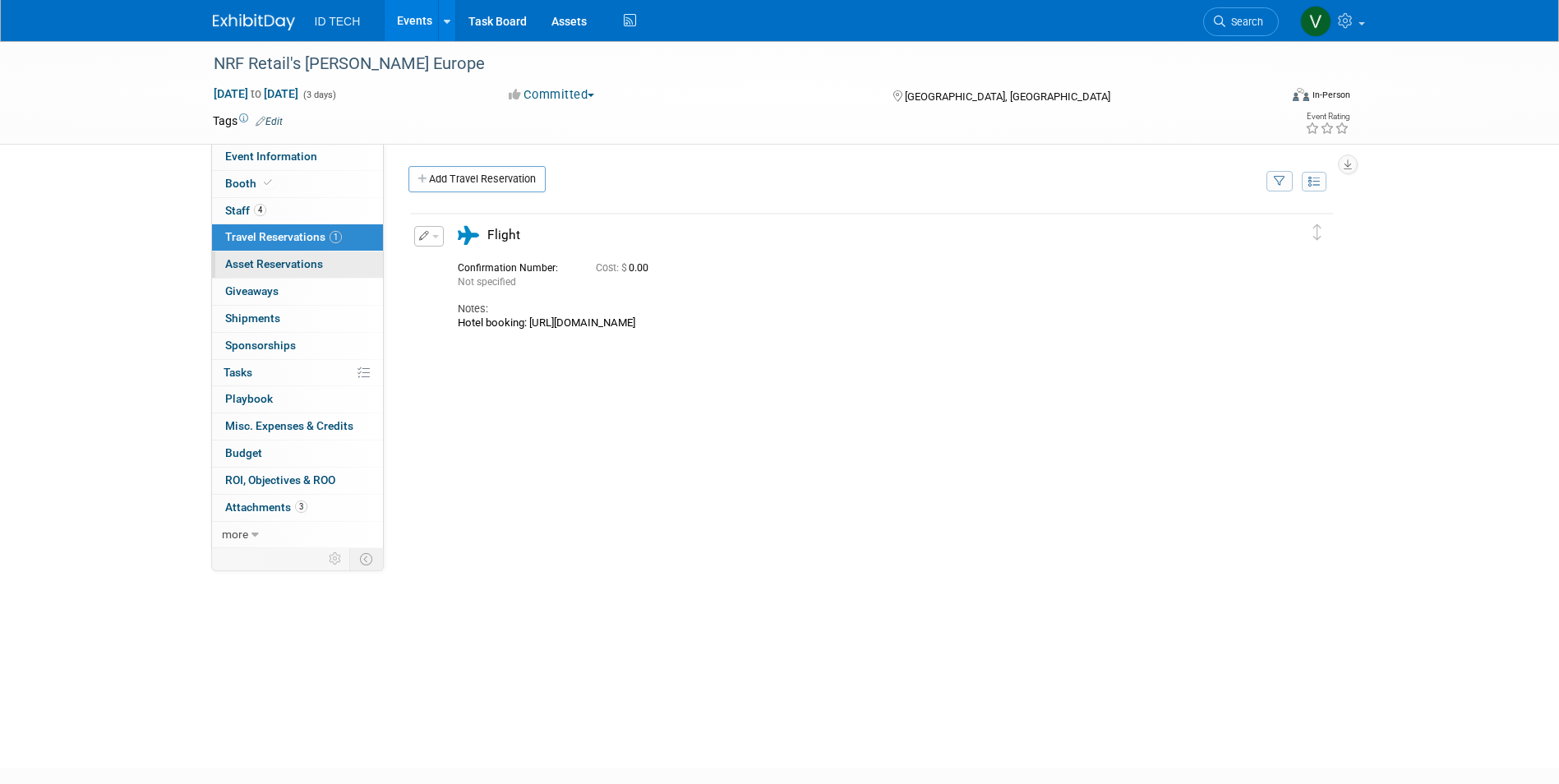
click at [316, 261] on span "Asset Reservations 0" at bounding box center [274, 263] width 98 height 13
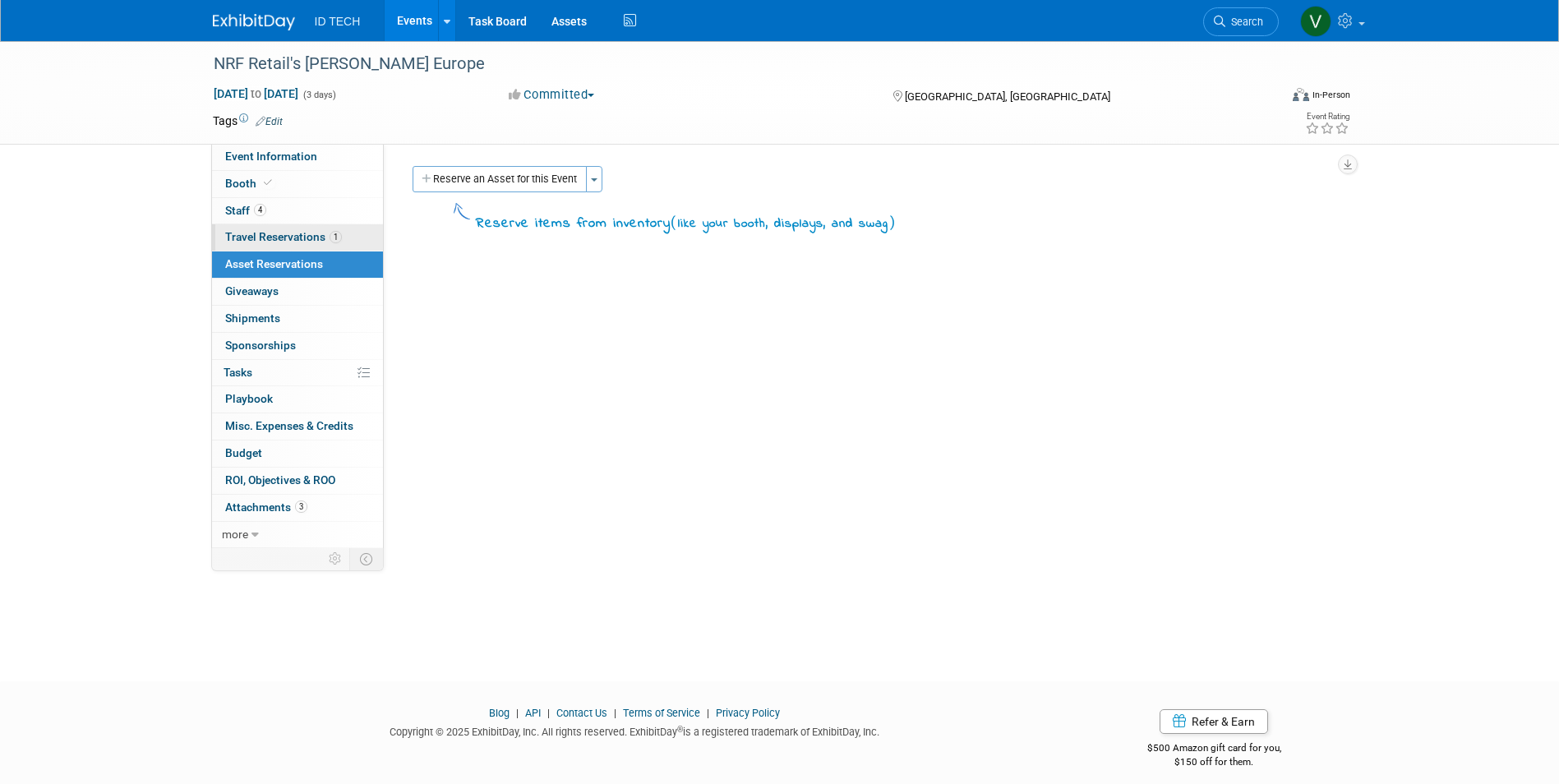
click at [310, 232] on span "Travel Reservations 1" at bounding box center [283, 236] width 116 height 13
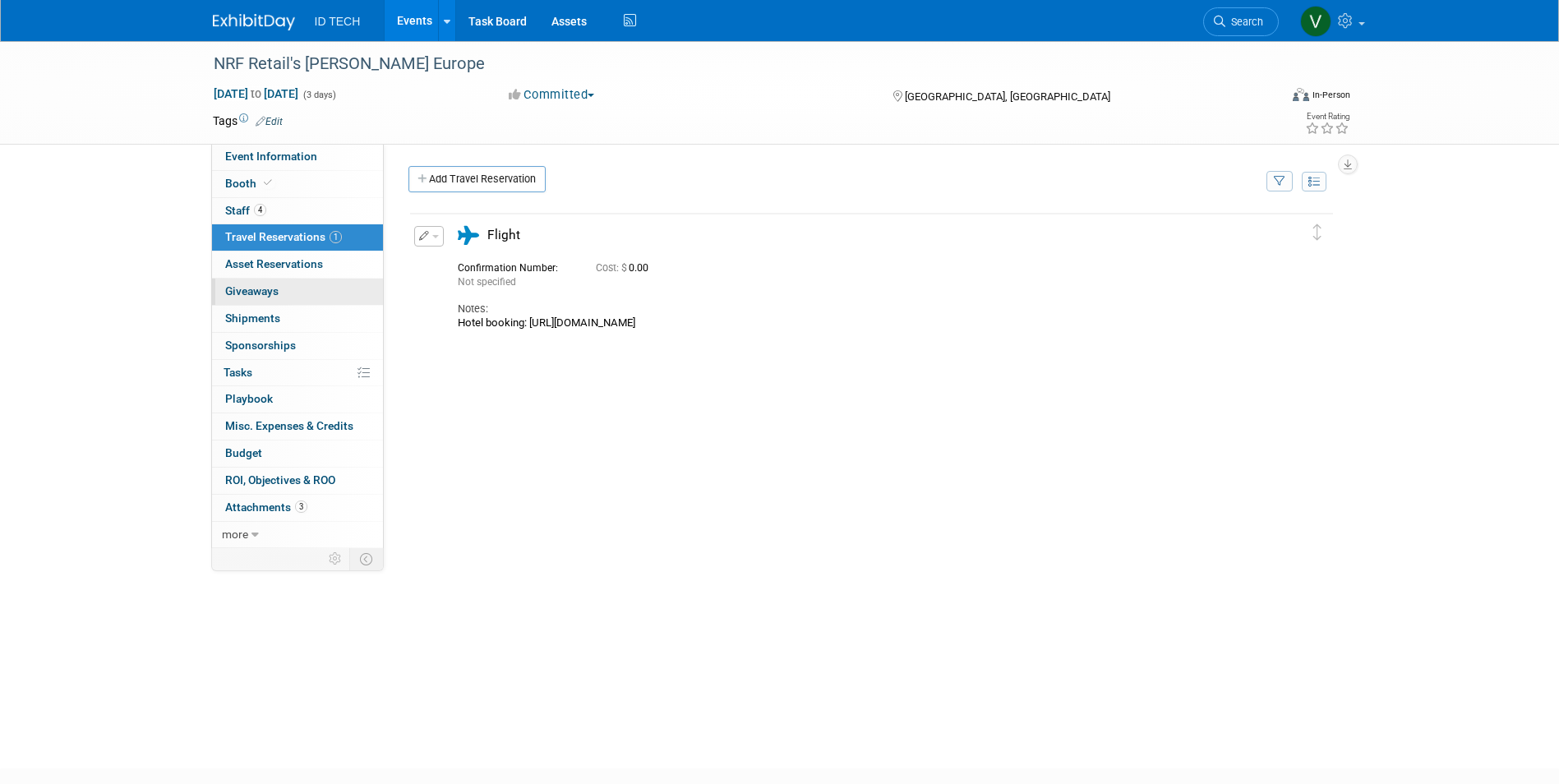
click at [316, 282] on link "0 Giveaways 0" at bounding box center [297, 292] width 171 height 26
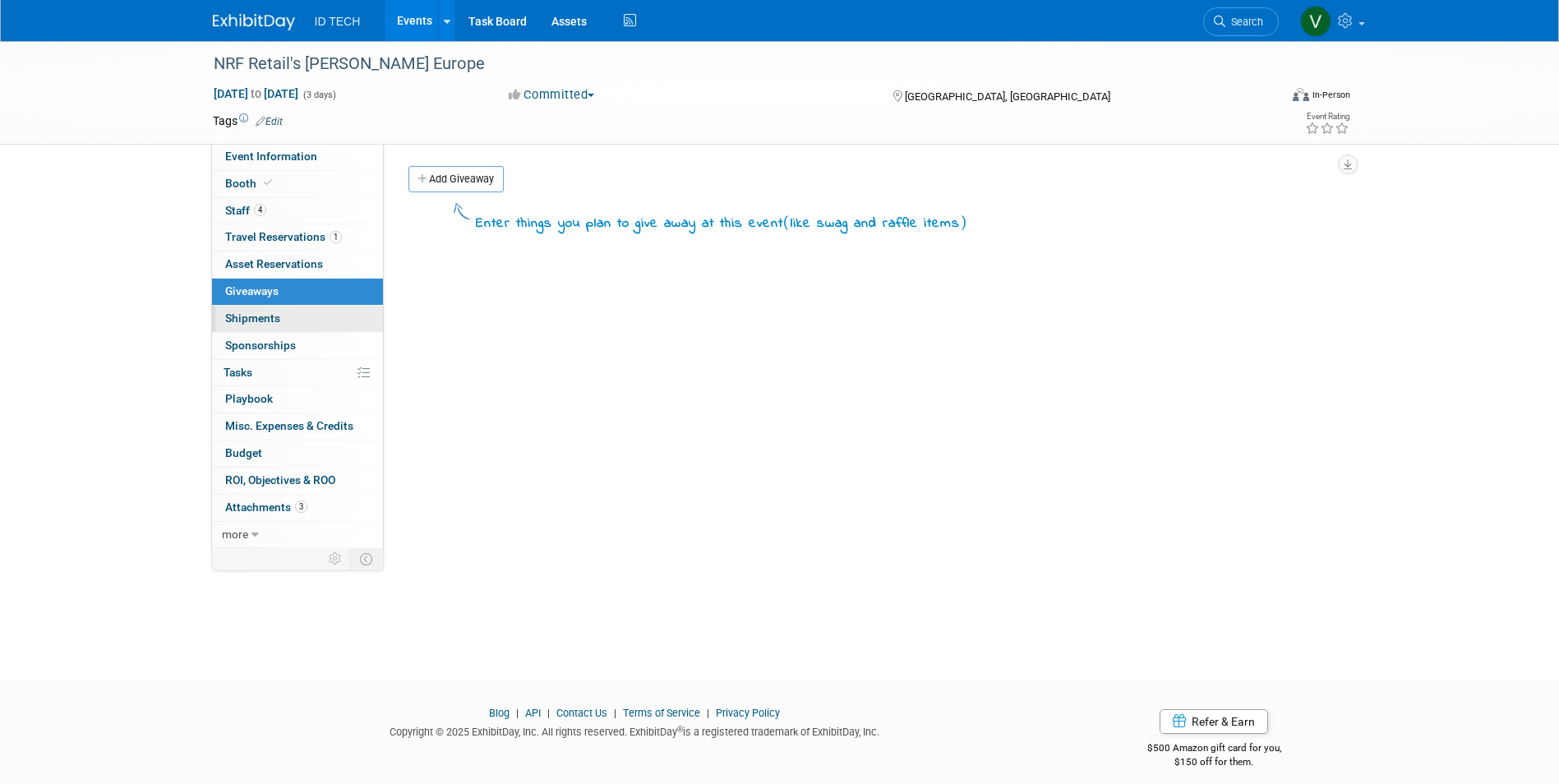
click at [318, 306] on link "0 Shipments 0" at bounding box center [297, 319] width 171 height 26
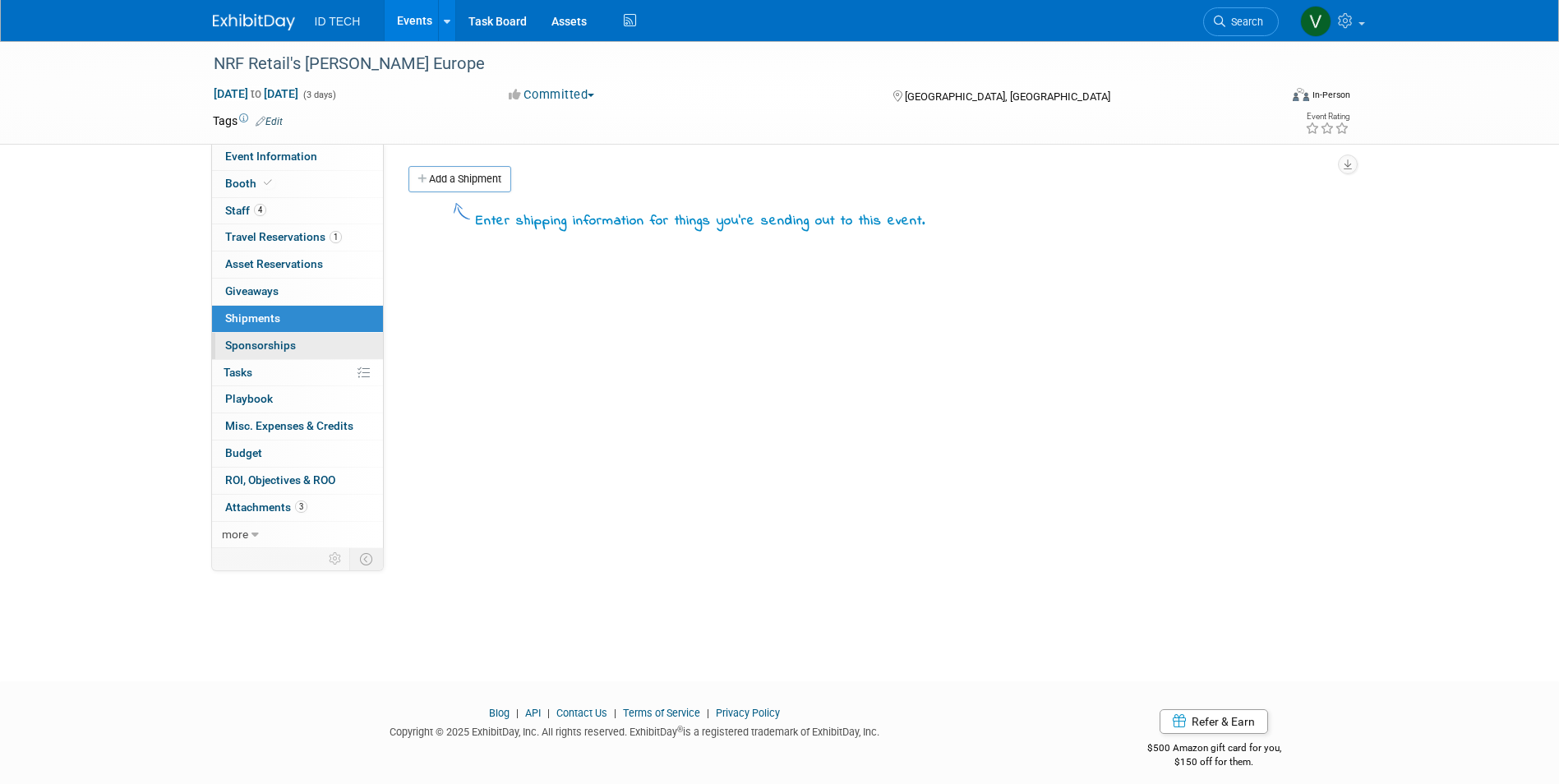
click at [303, 333] on link "0 Sponsorships 0" at bounding box center [297, 345] width 171 height 26
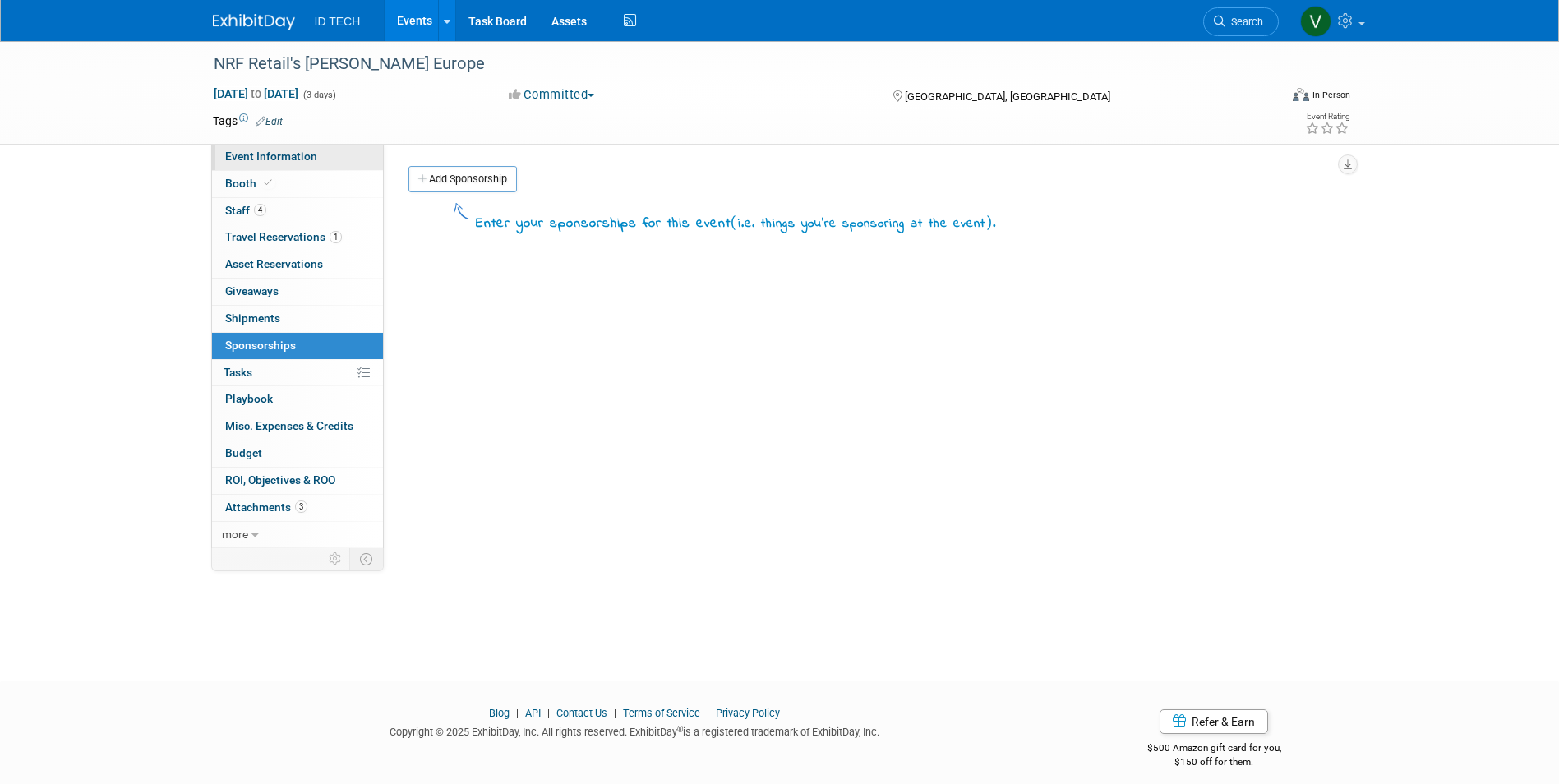
click at [313, 151] on span "Event Information" at bounding box center [271, 156] width 92 height 13
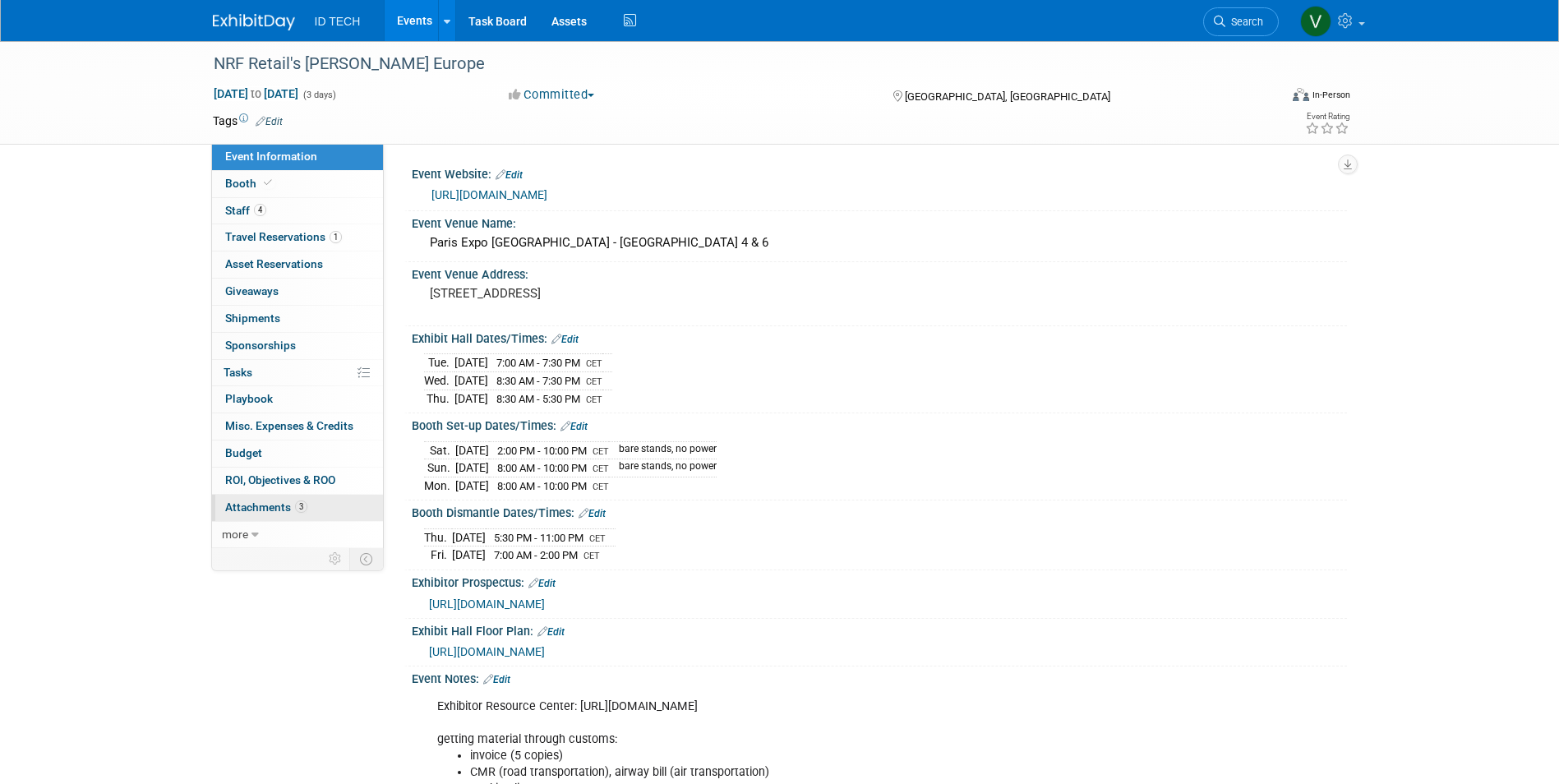
click at [341, 504] on link "3 Attachments 3" at bounding box center [297, 508] width 171 height 26
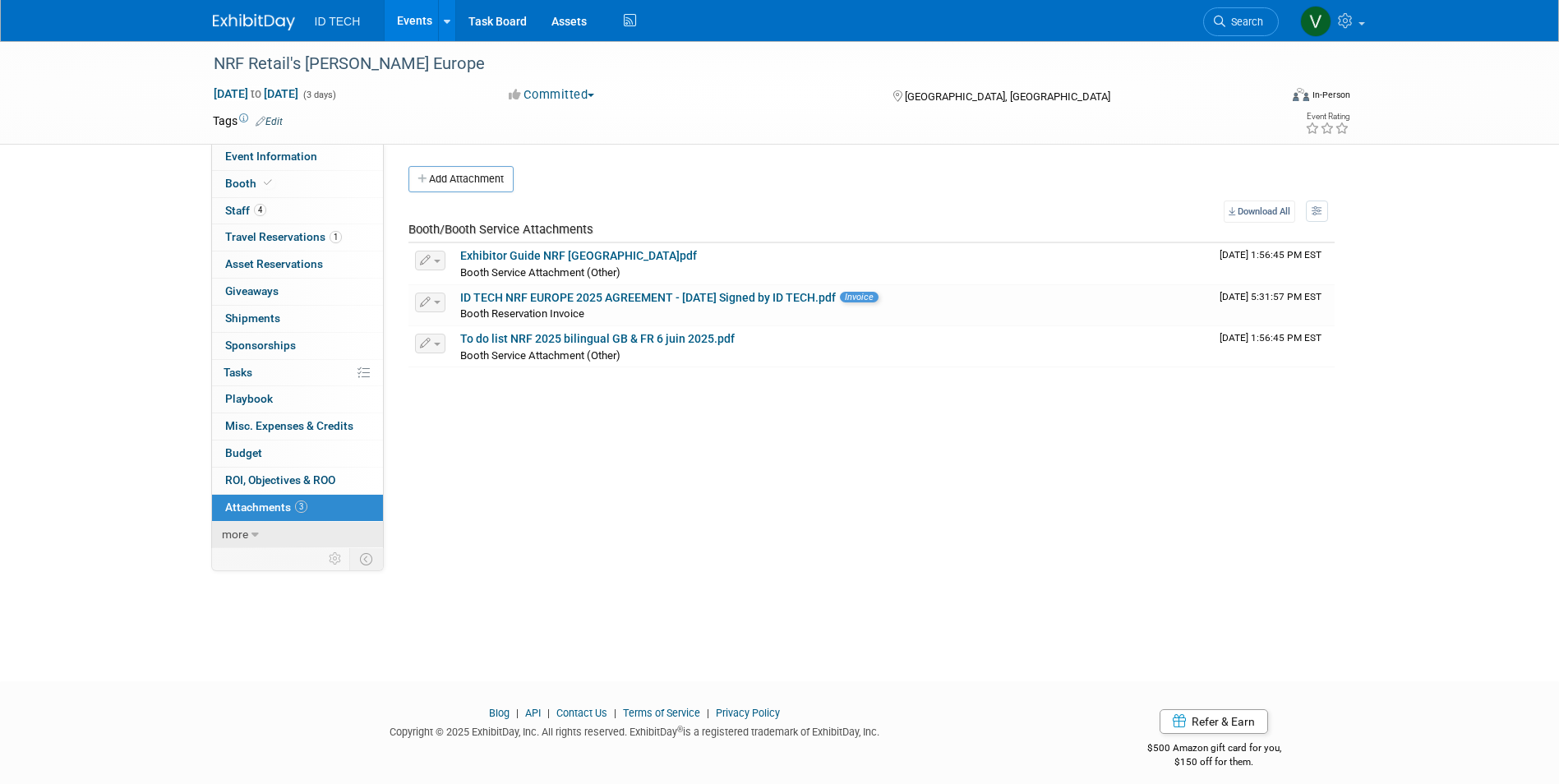
click at [245, 537] on span "more" at bounding box center [234, 534] width 26 height 13
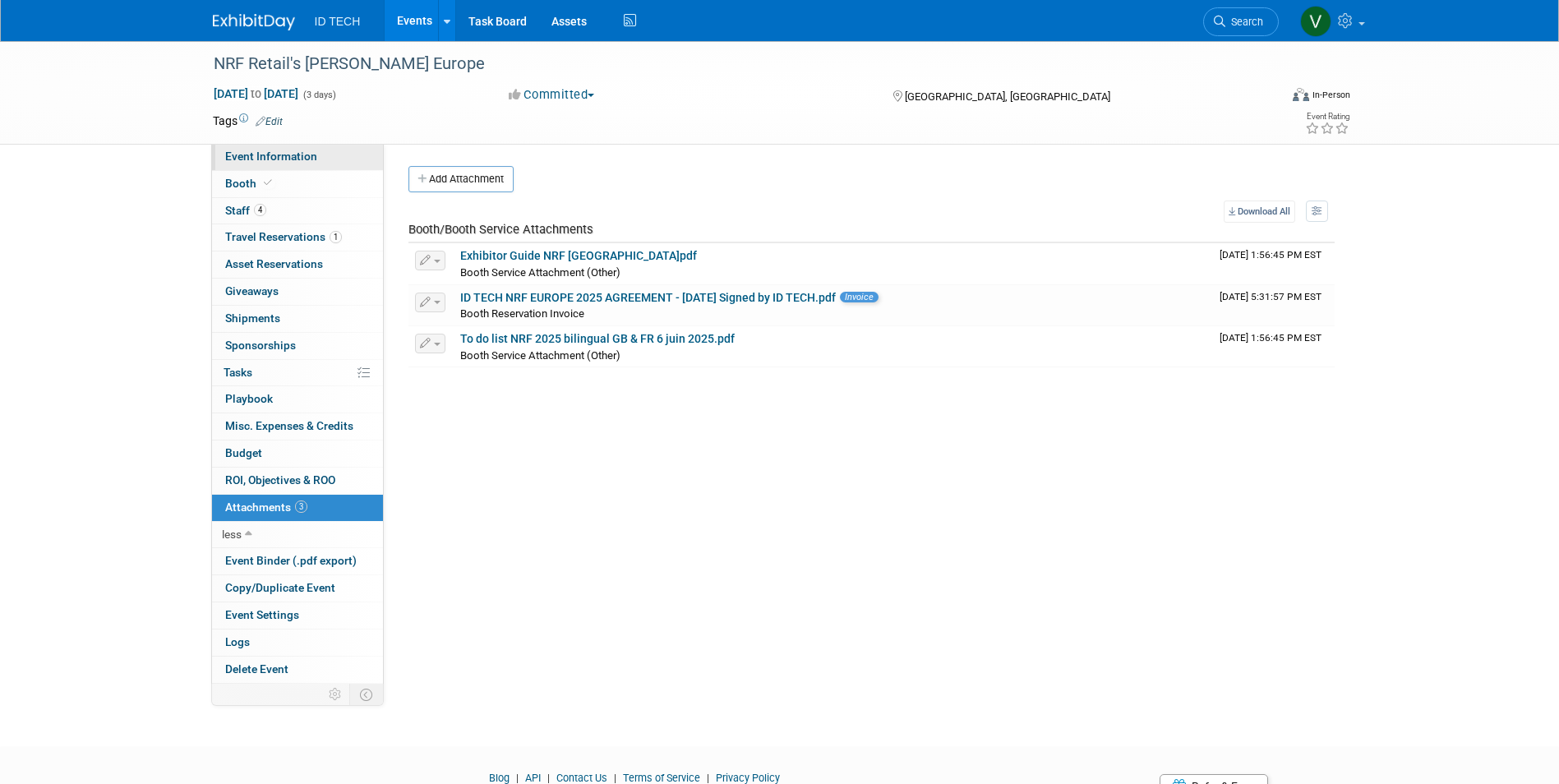
click at [309, 152] on span "Event Information" at bounding box center [271, 156] width 92 height 13
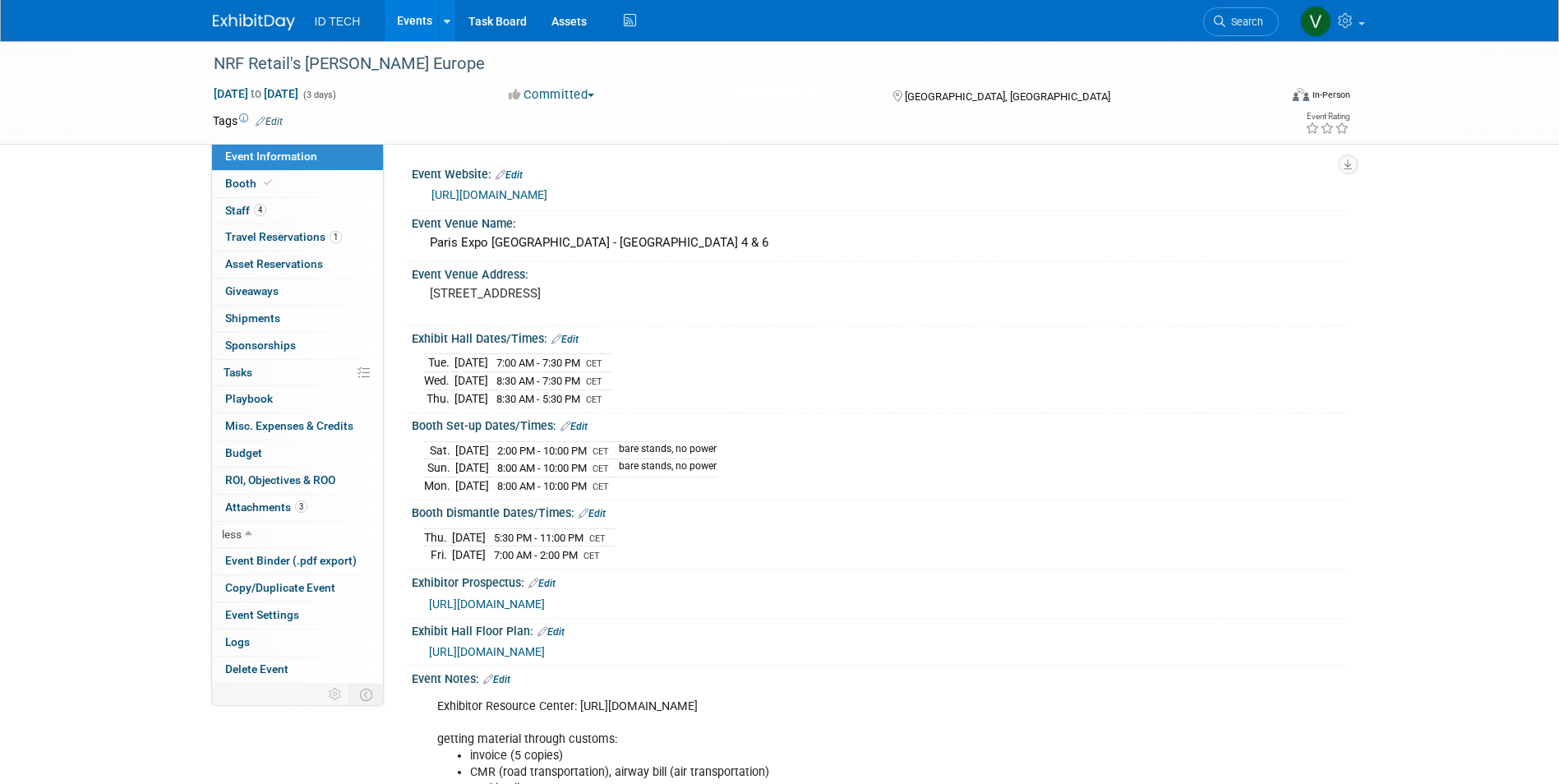
click at [245, 24] on img at bounding box center [253, 22] width 82 height 16
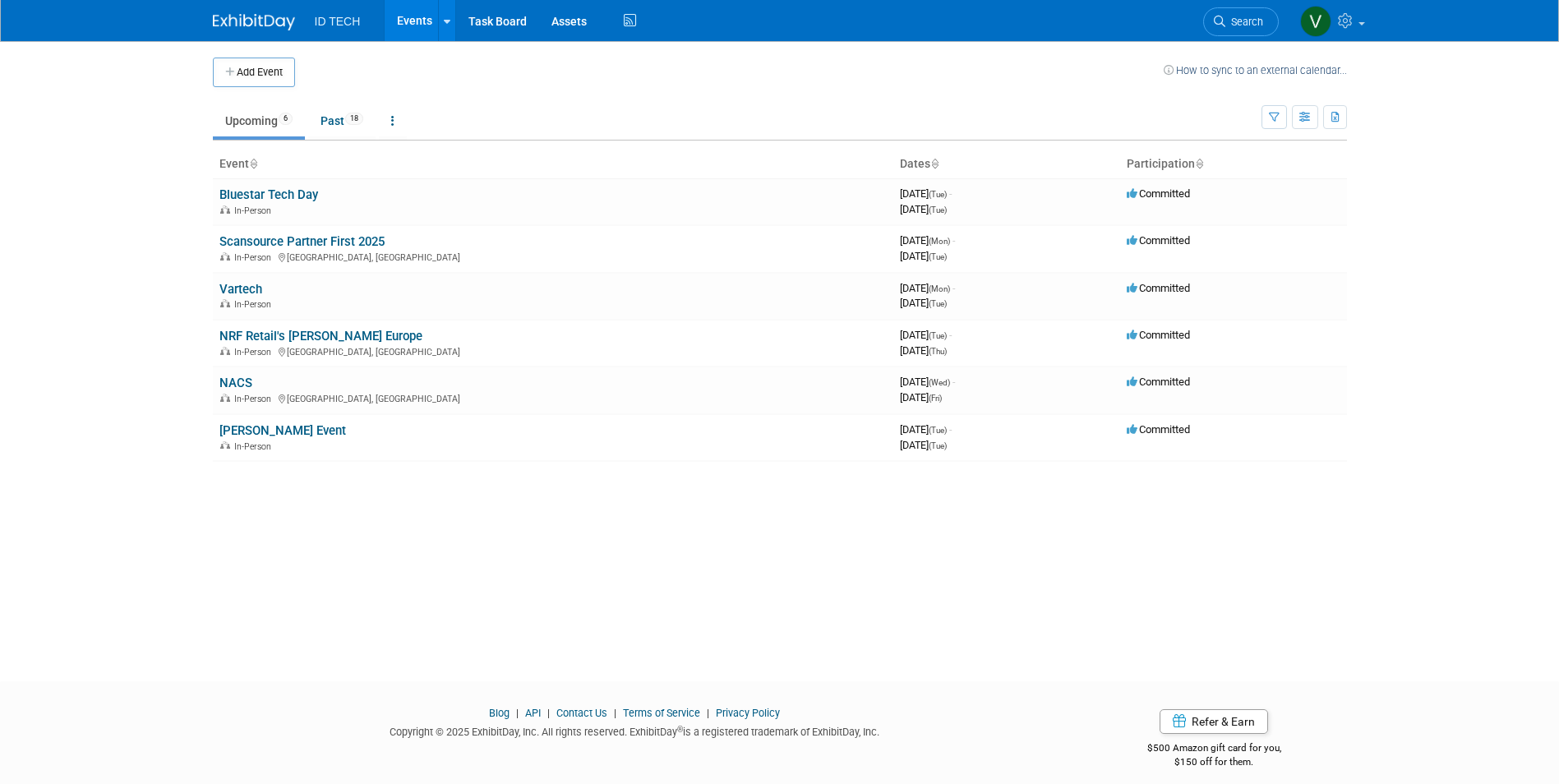
click at [299, 248] on link "Scansource Partner First 2025" at bounding box center [303, 242] width 165 height 15
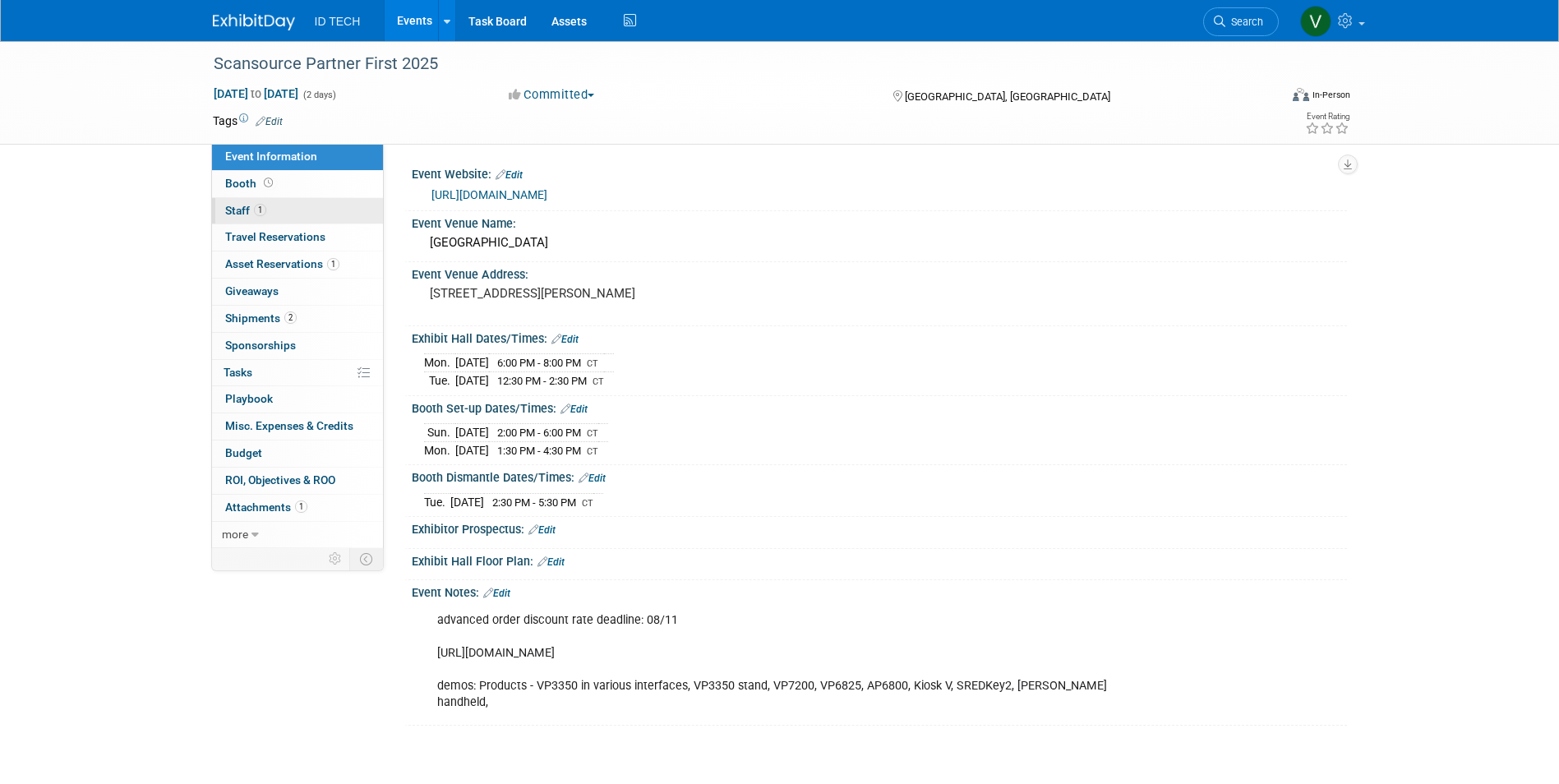
click at [272, 213] on link "1 Staff 1" at bounding box center [297, 211] width 171 height 26
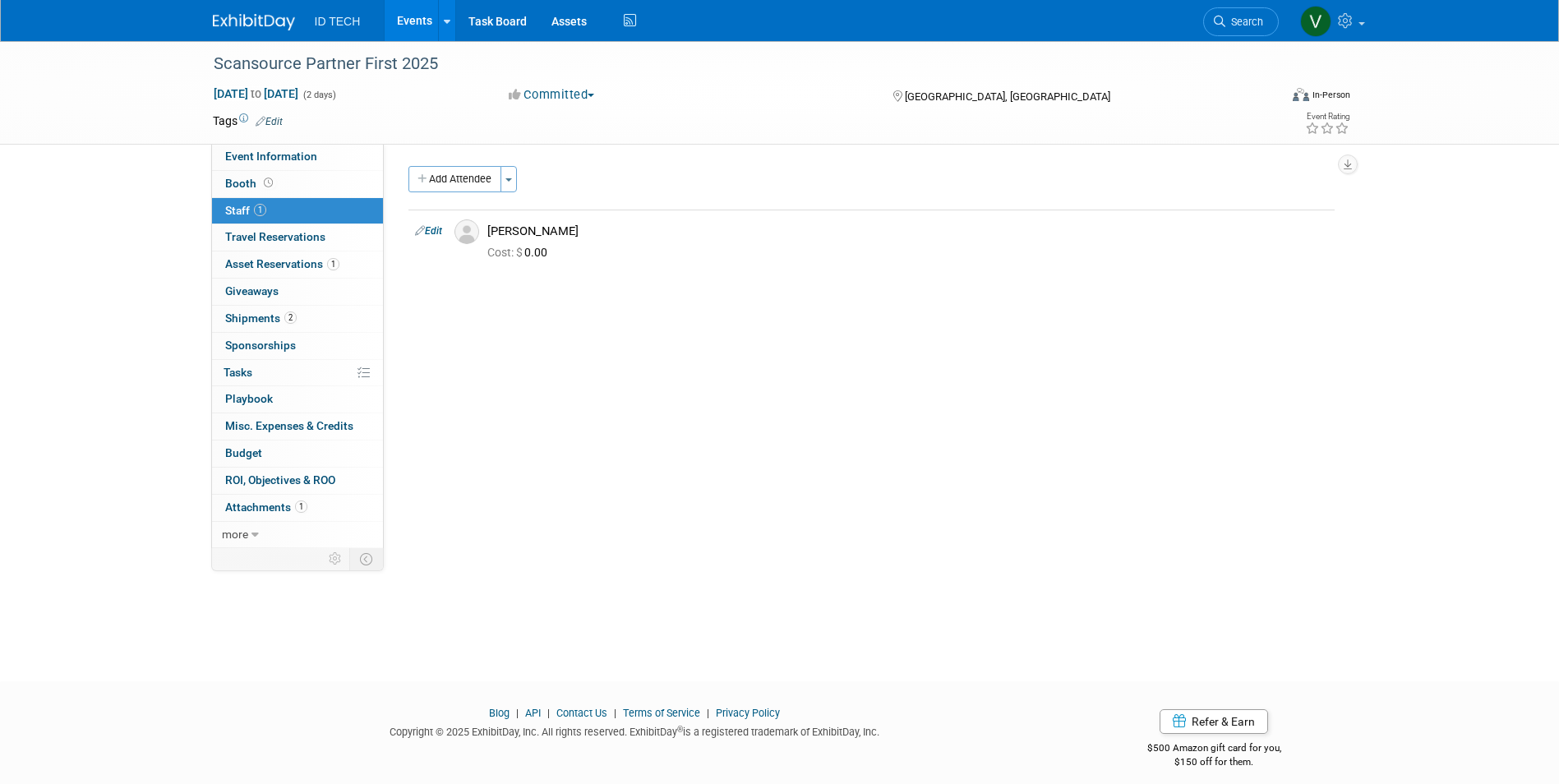
click at [225, 25] on img at bounding box center [253, 22] width 82 height 16
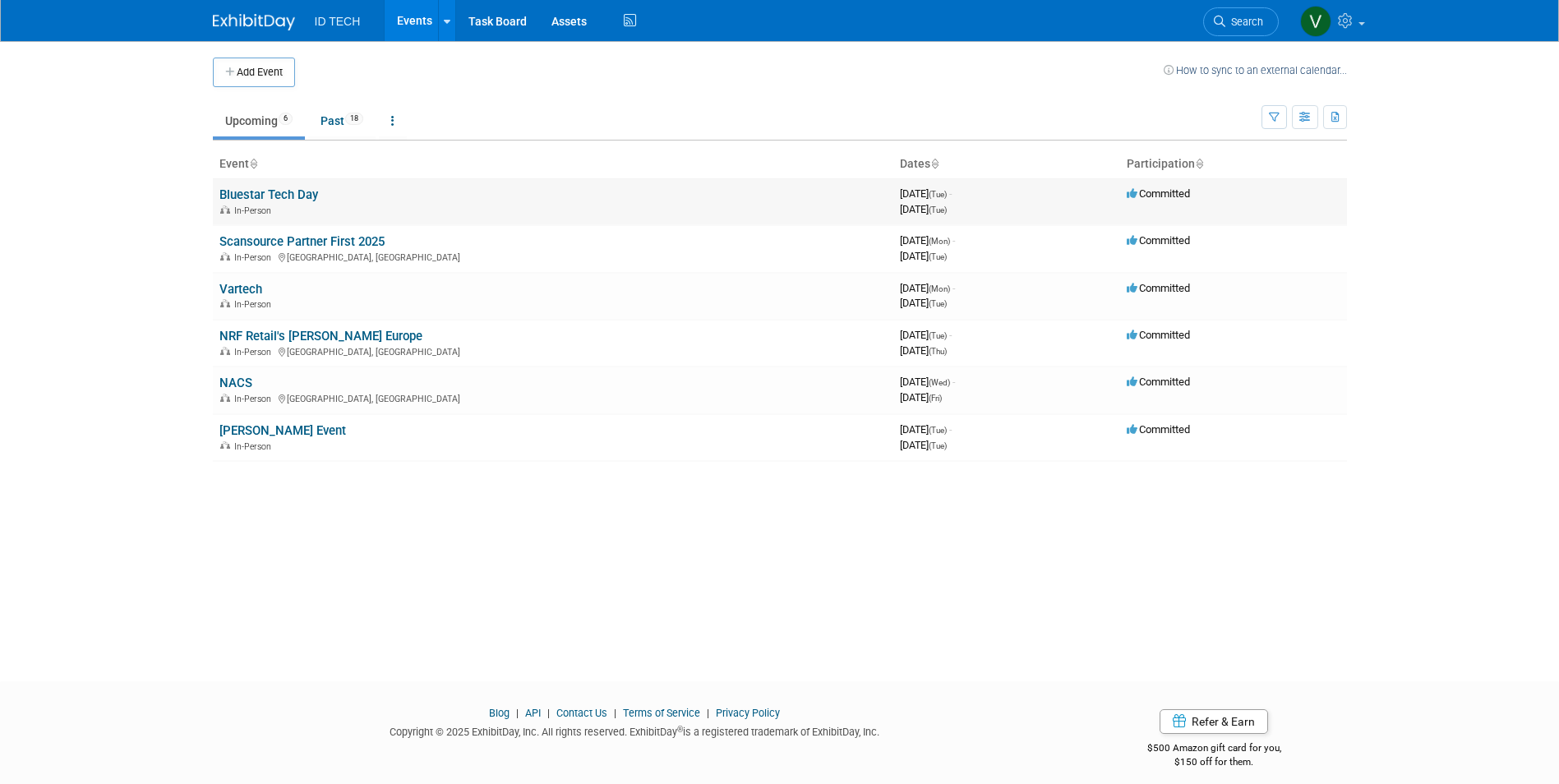
click at [272, 197] on link "Bluestar Tech Day" at bounding box center [269, 194] width 99 height 15
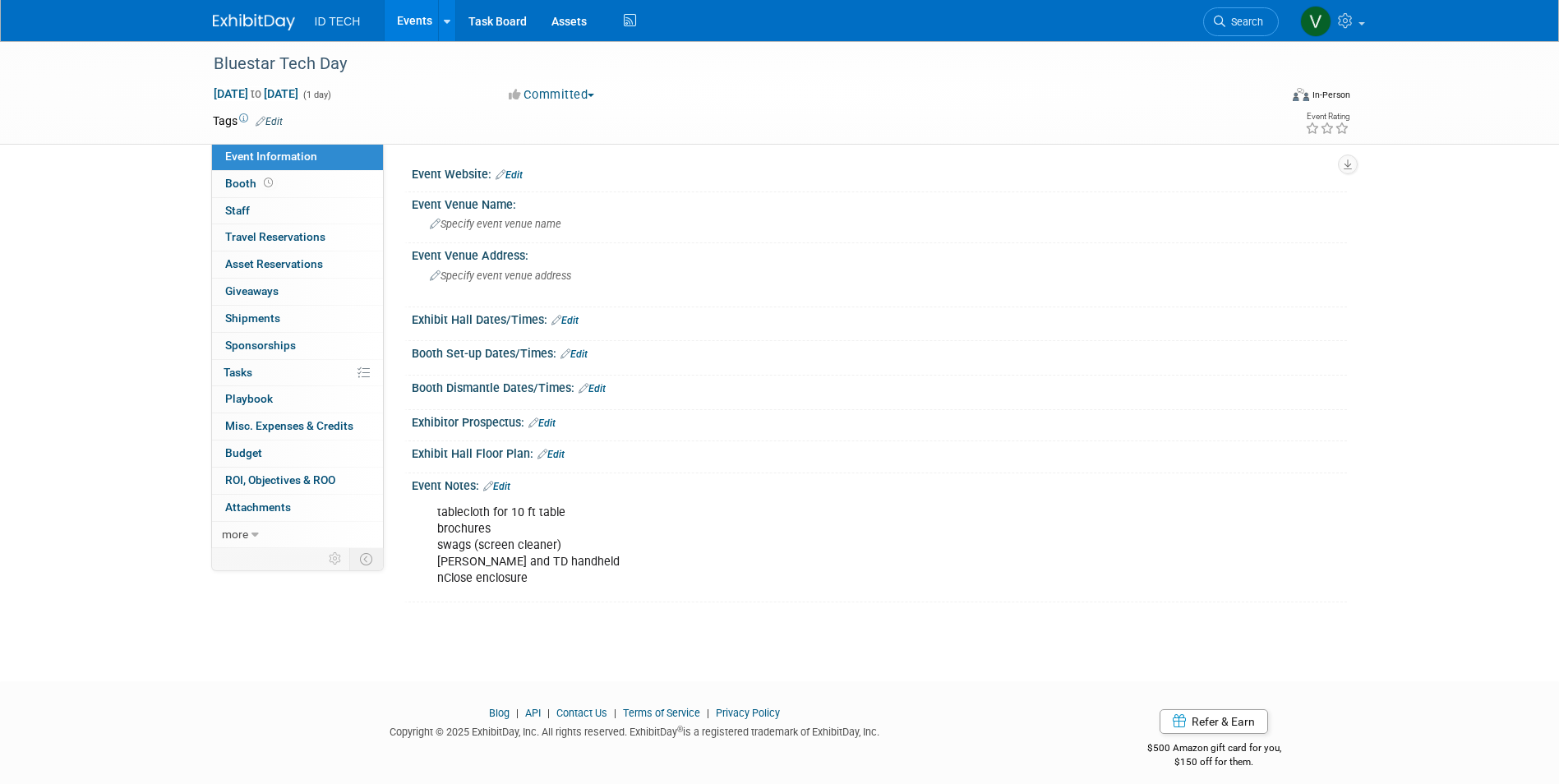
click at [250, 28] on img at bounding box center [253, 22] width 82 height 16
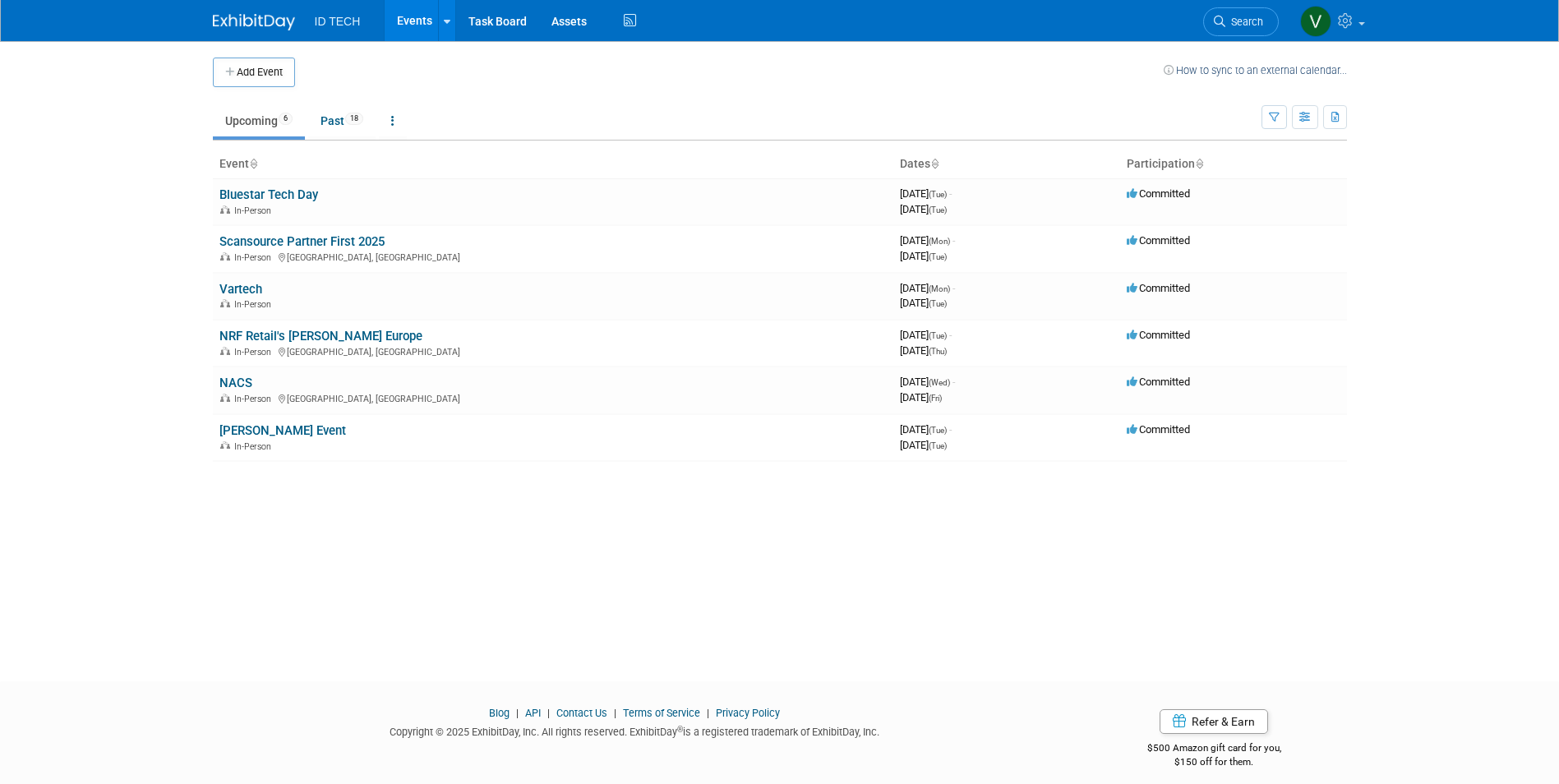
click at [873, 650] on div "Add Event How to sync to an external calendar... New Event Duplicate Event Warn…" at bounding box center [780, 346] width 1158 height 610
click at [90, 694] on div at bounding box center [780, 695] width 1559 height 21
